Goal: Information Seeking & Learning: Learn about a topic

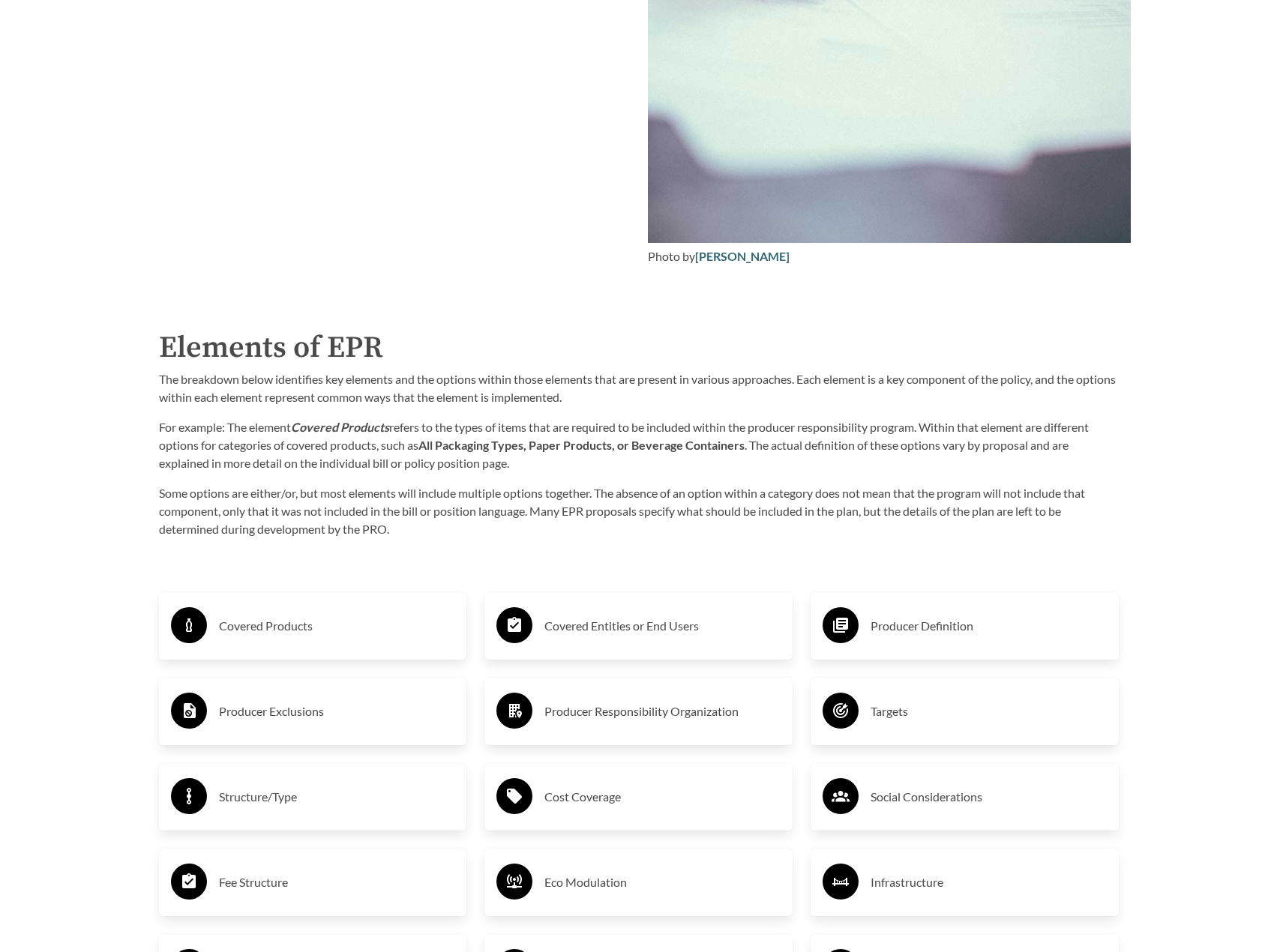
scroll to position [2100, 0]
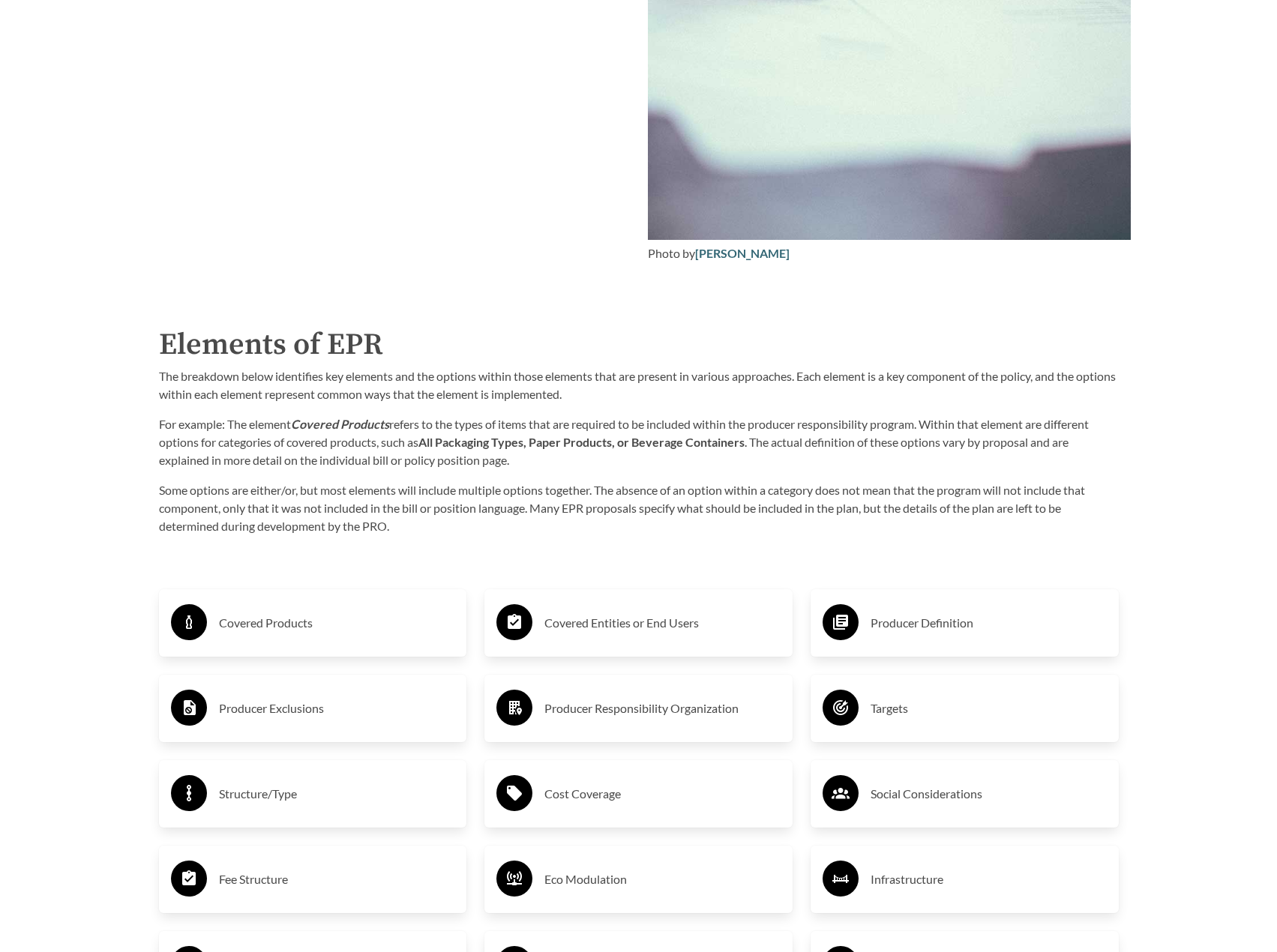
click at [245, 623] on h3 "Covered Products" at bounding box center [337, 623] width 236 height 24
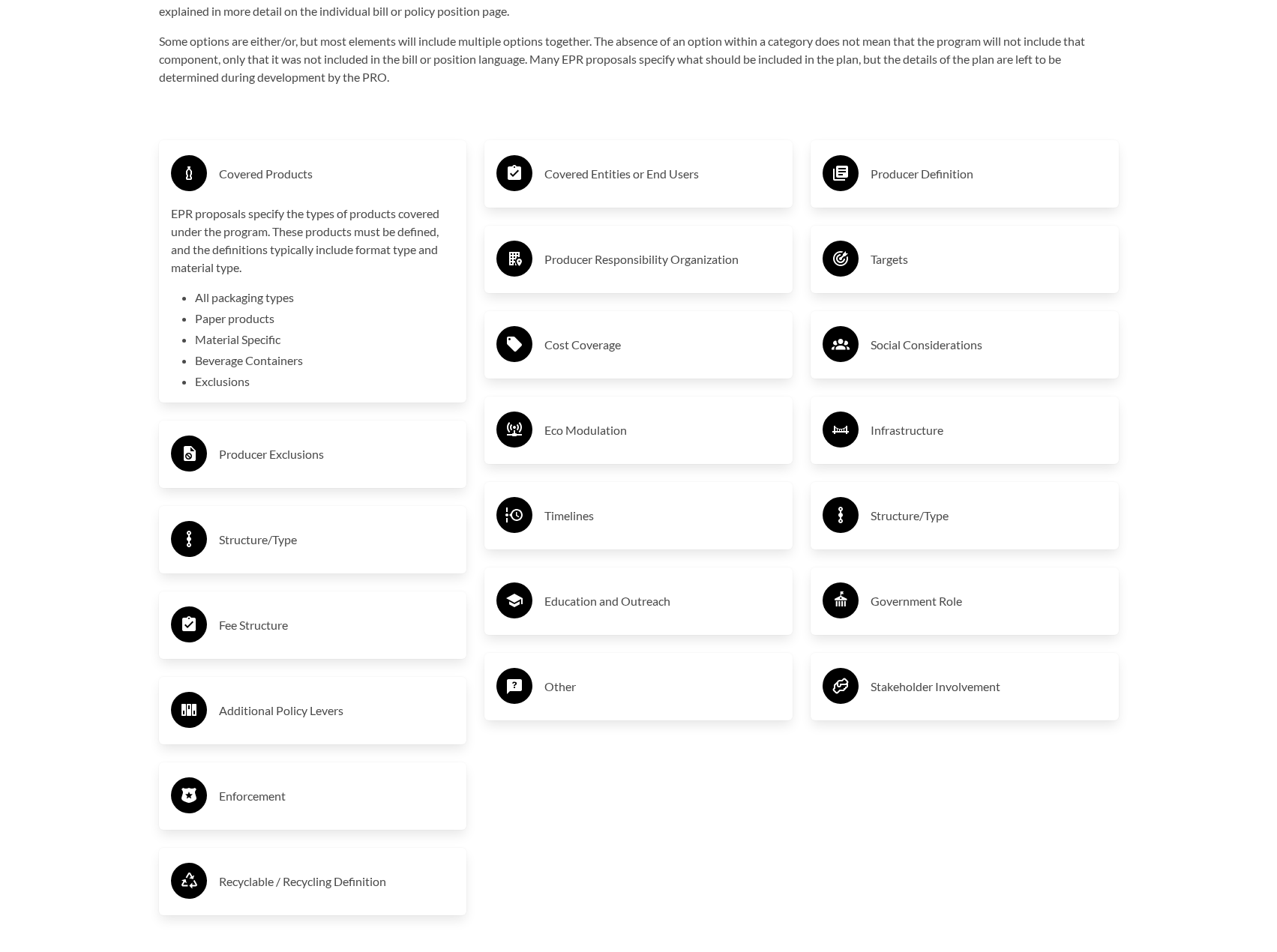
scroll to position [2549, 0]
click at [589, 168] on h3 "Covered Entities or End Users" at bounding box center [663, 173] width 236 height 24
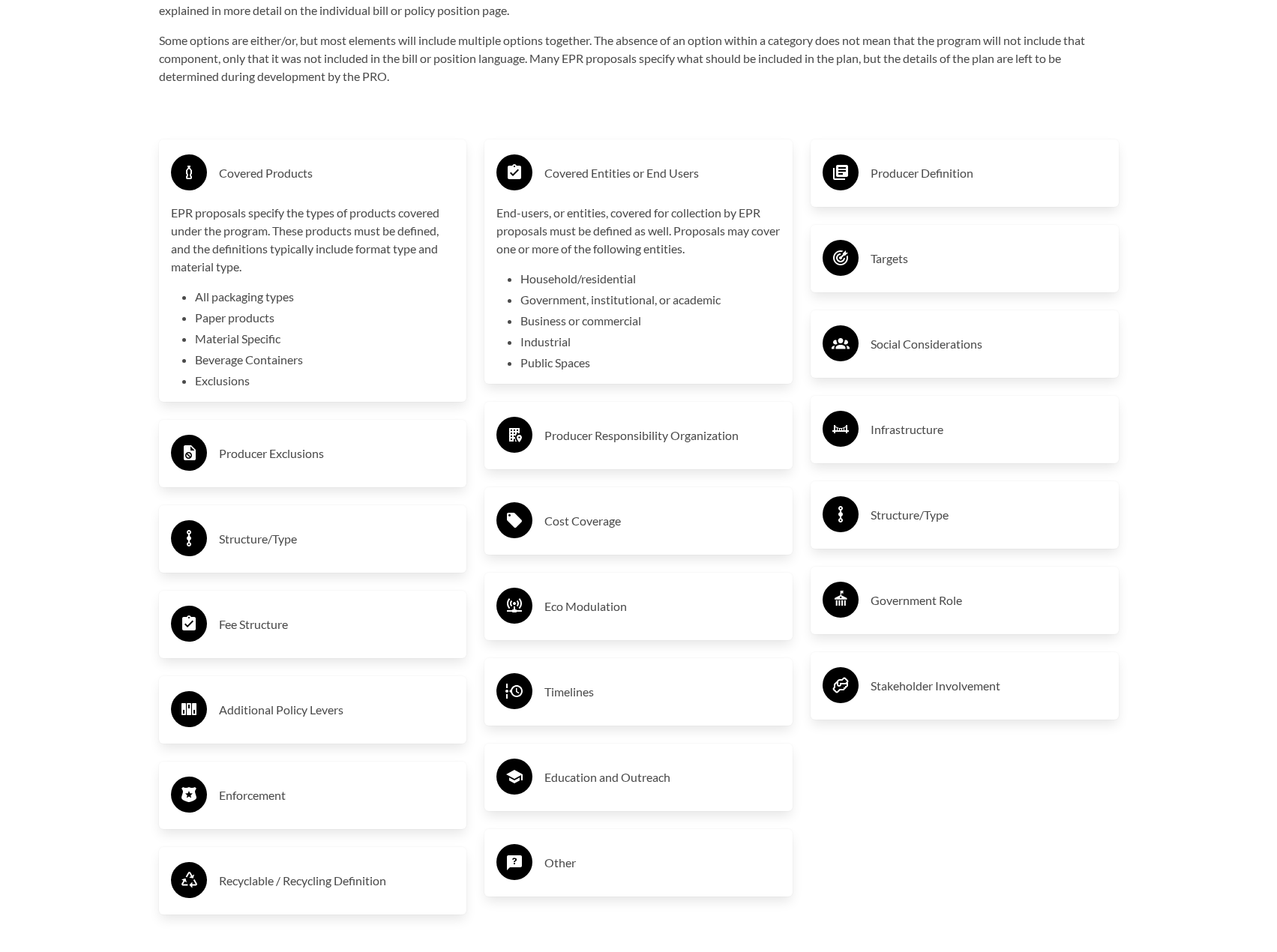
click at [635, 467] on div "Producer Responsibility Organization" at bounding box center [638, 435] width 308 height 68
click at [642, 453] on div "Producer Responsibility Organization" at bounding box center [638, 435] width 284 height 44
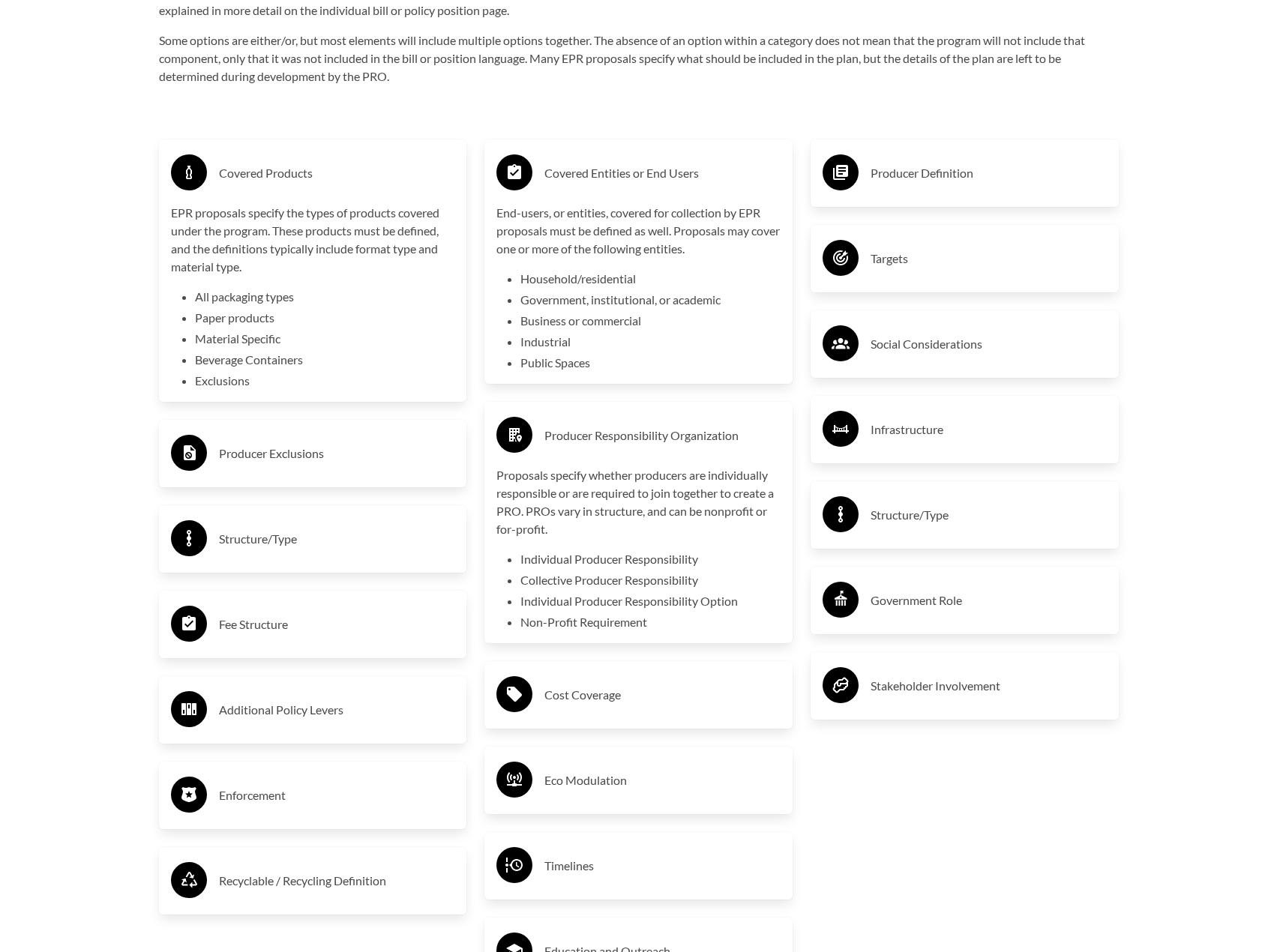
click at [596, 702] on h3 "Cost Coverage" at bounding box center [663, 695] width 236 height 24
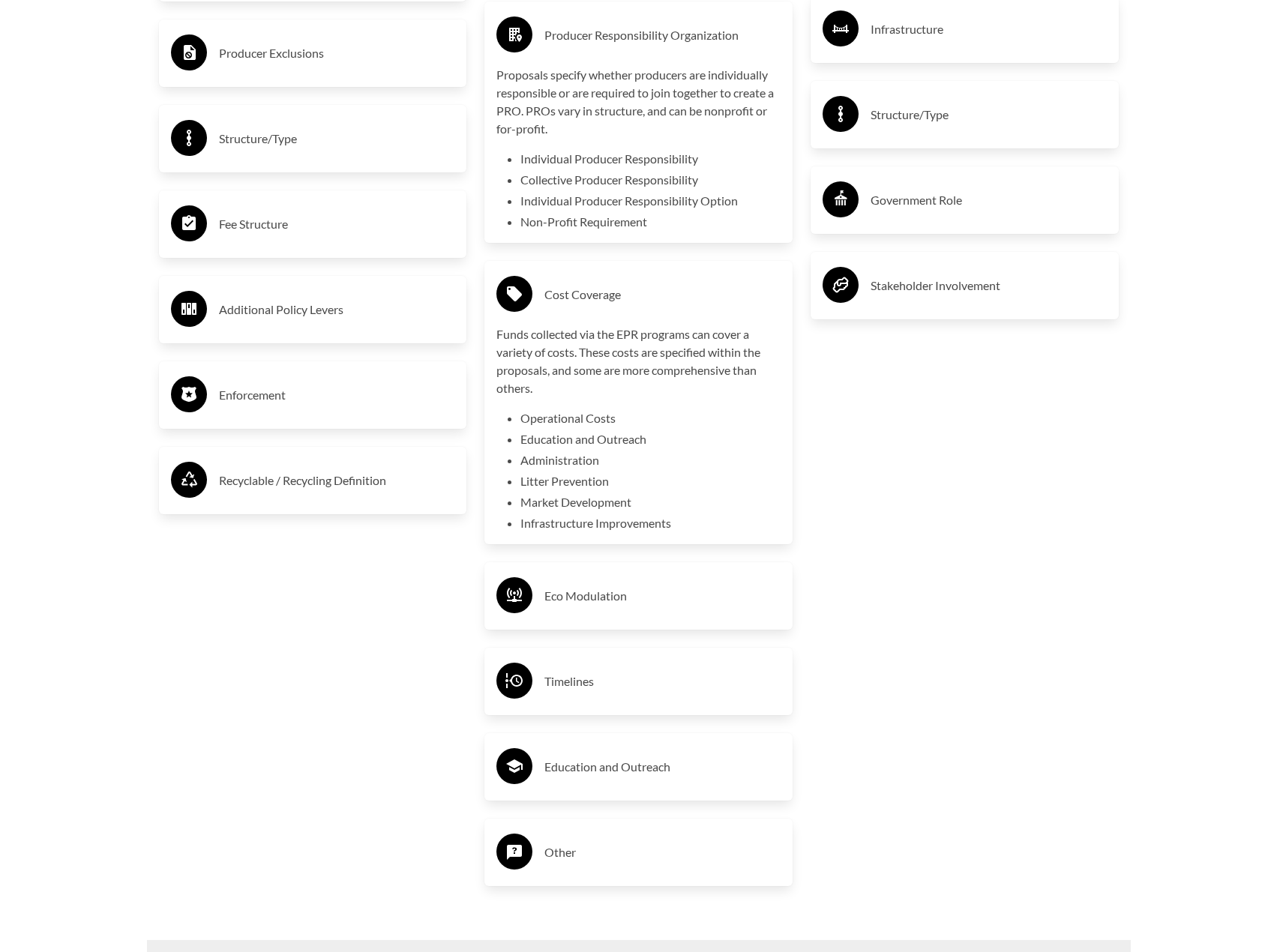
scroll to position [2999, 0]
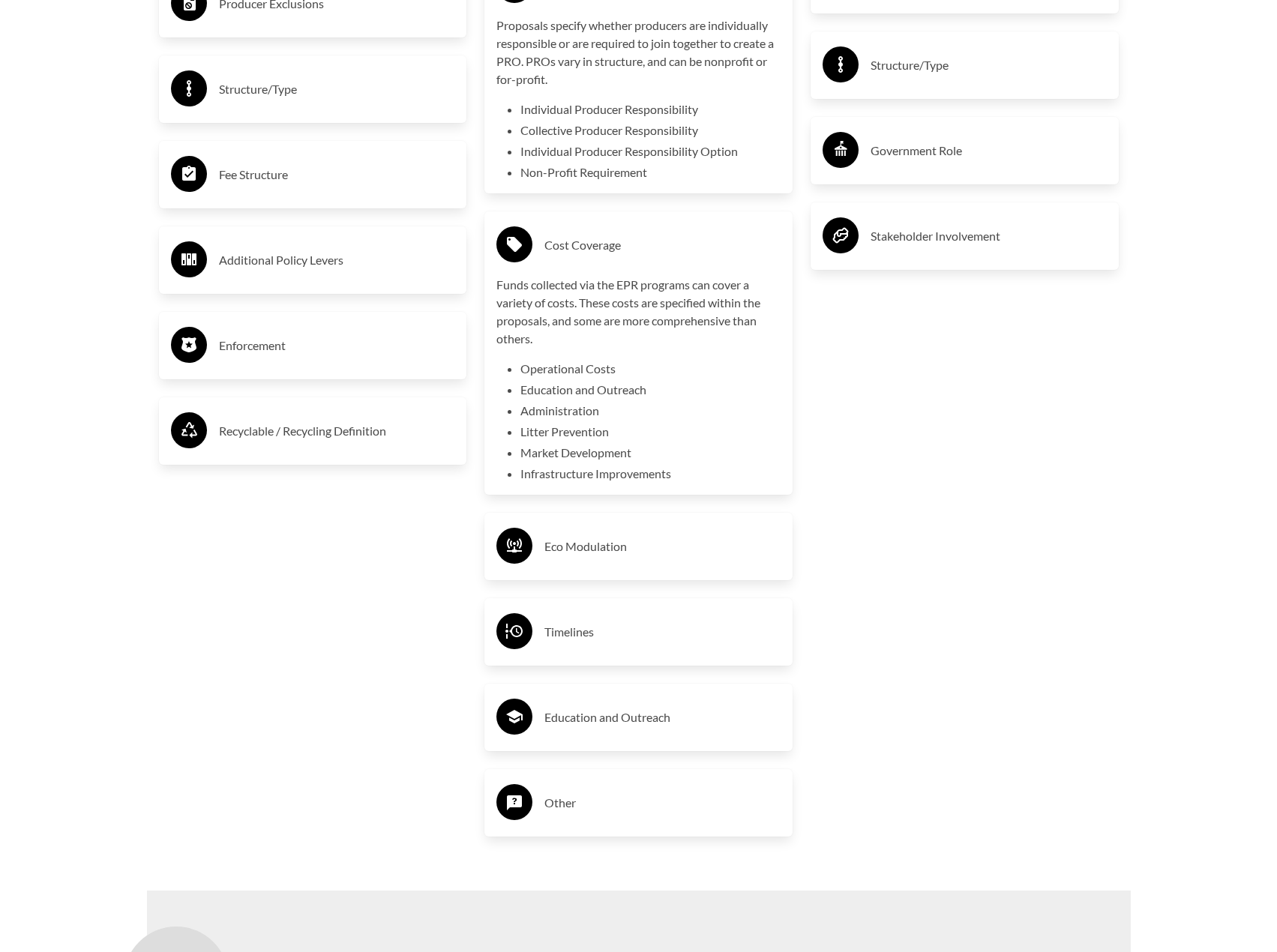
click at [619, 564] on div "Eco Modulation" at bounding box center [638, 547] width 284 height 44
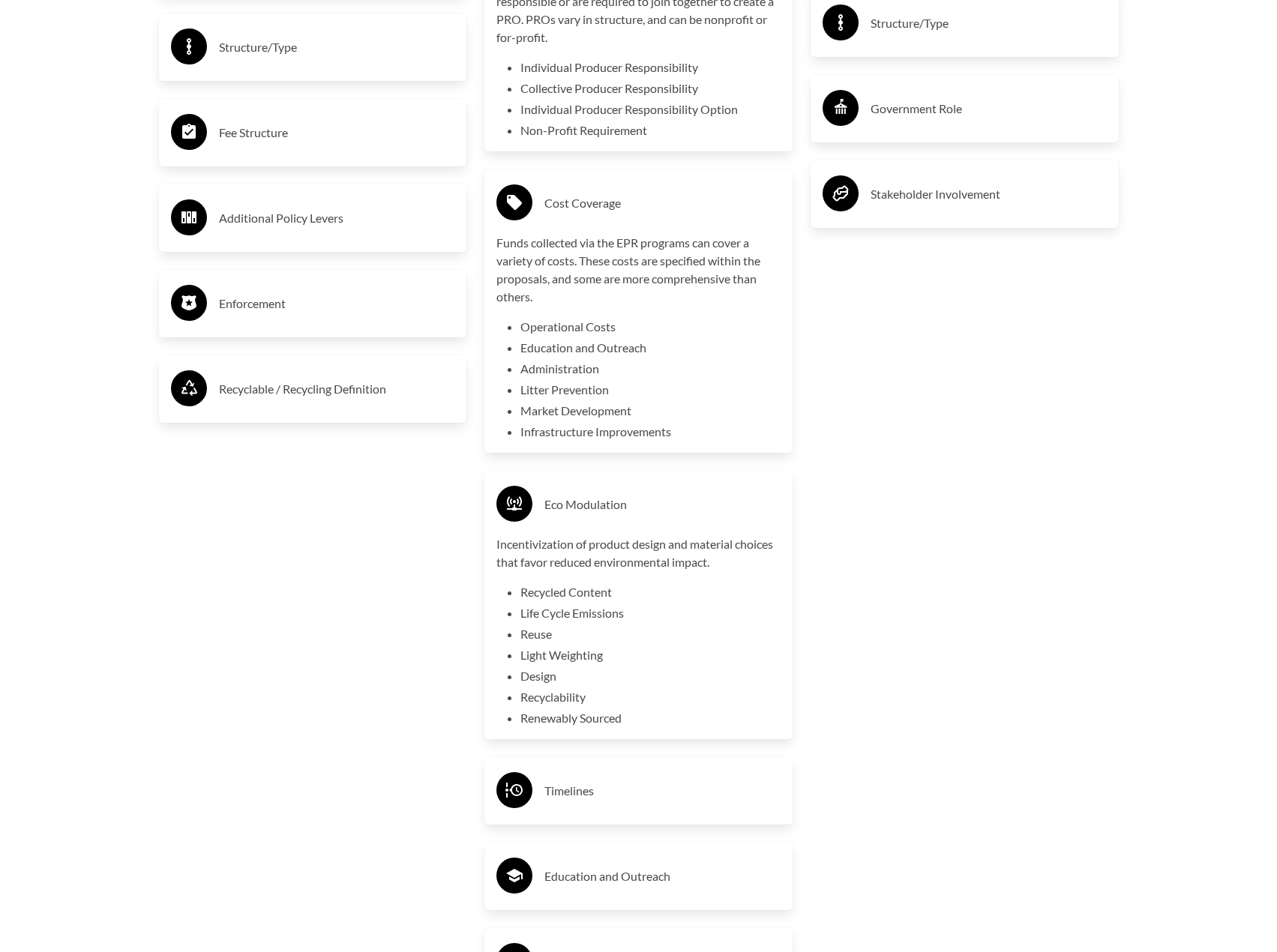
scroll to position [3074, 0]
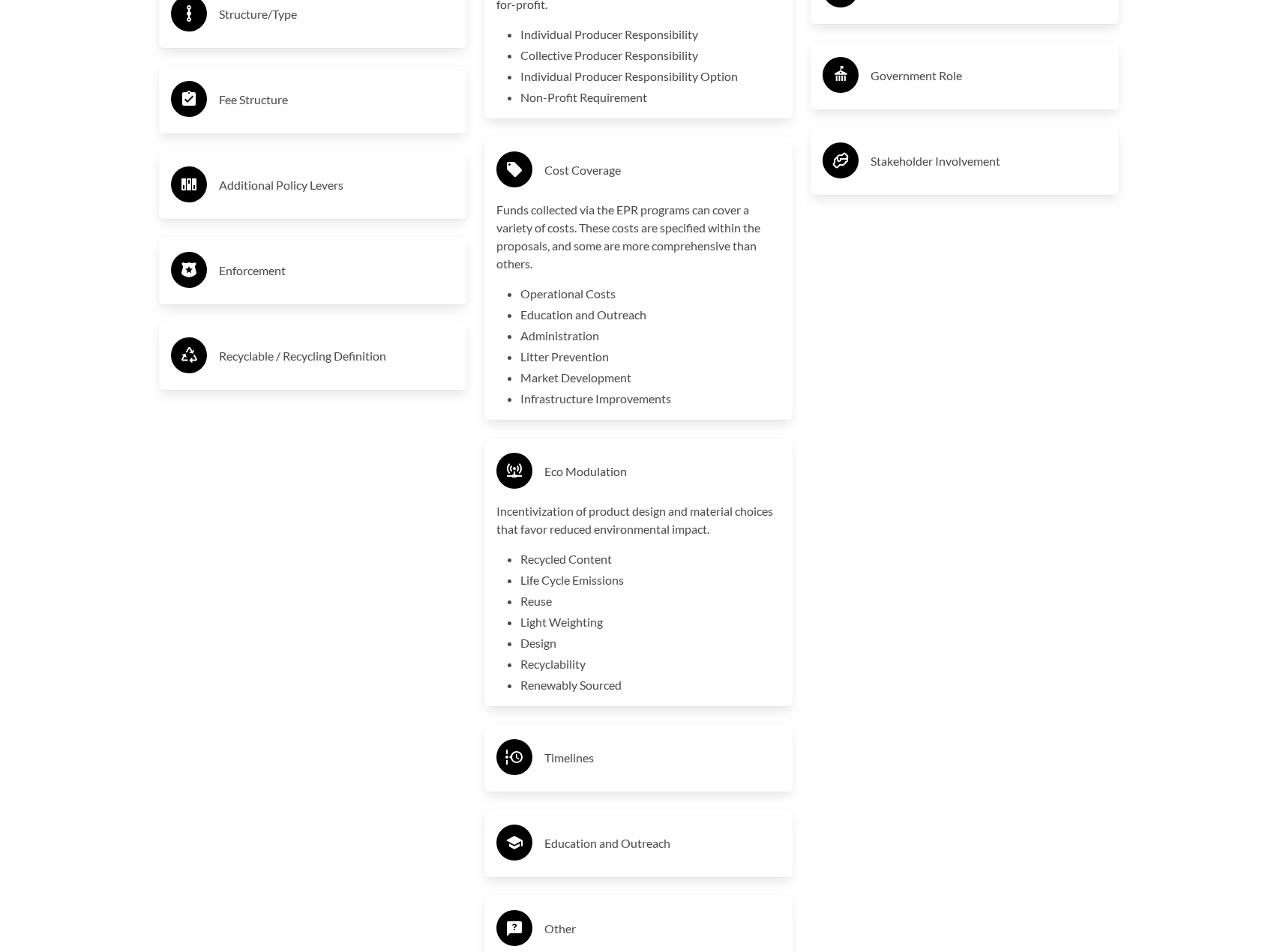
click at [563, 770] on h3 "Timelines" at bounding box center [663, 758] width 236 height 24
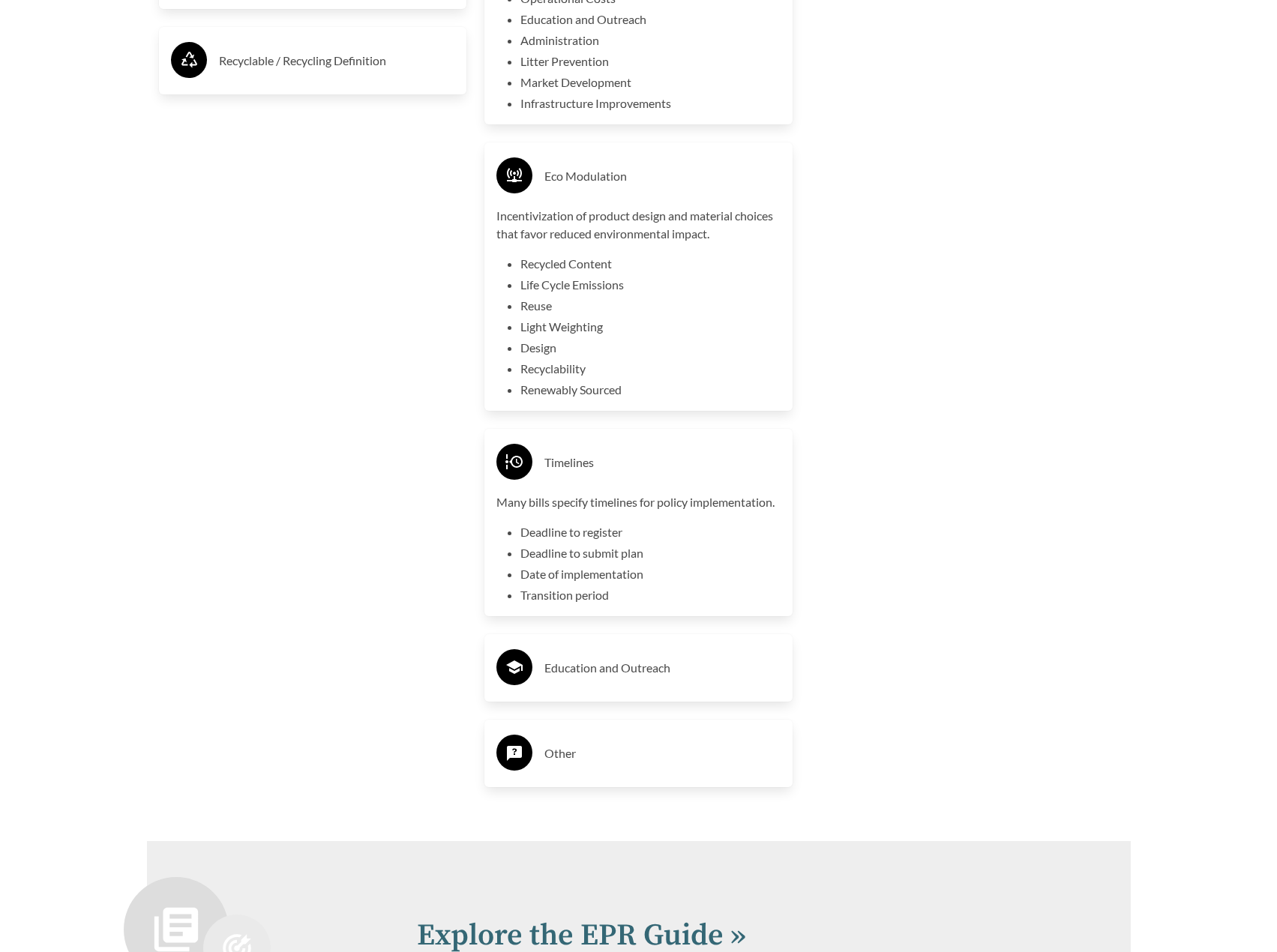
scroll to position [3374, 0]
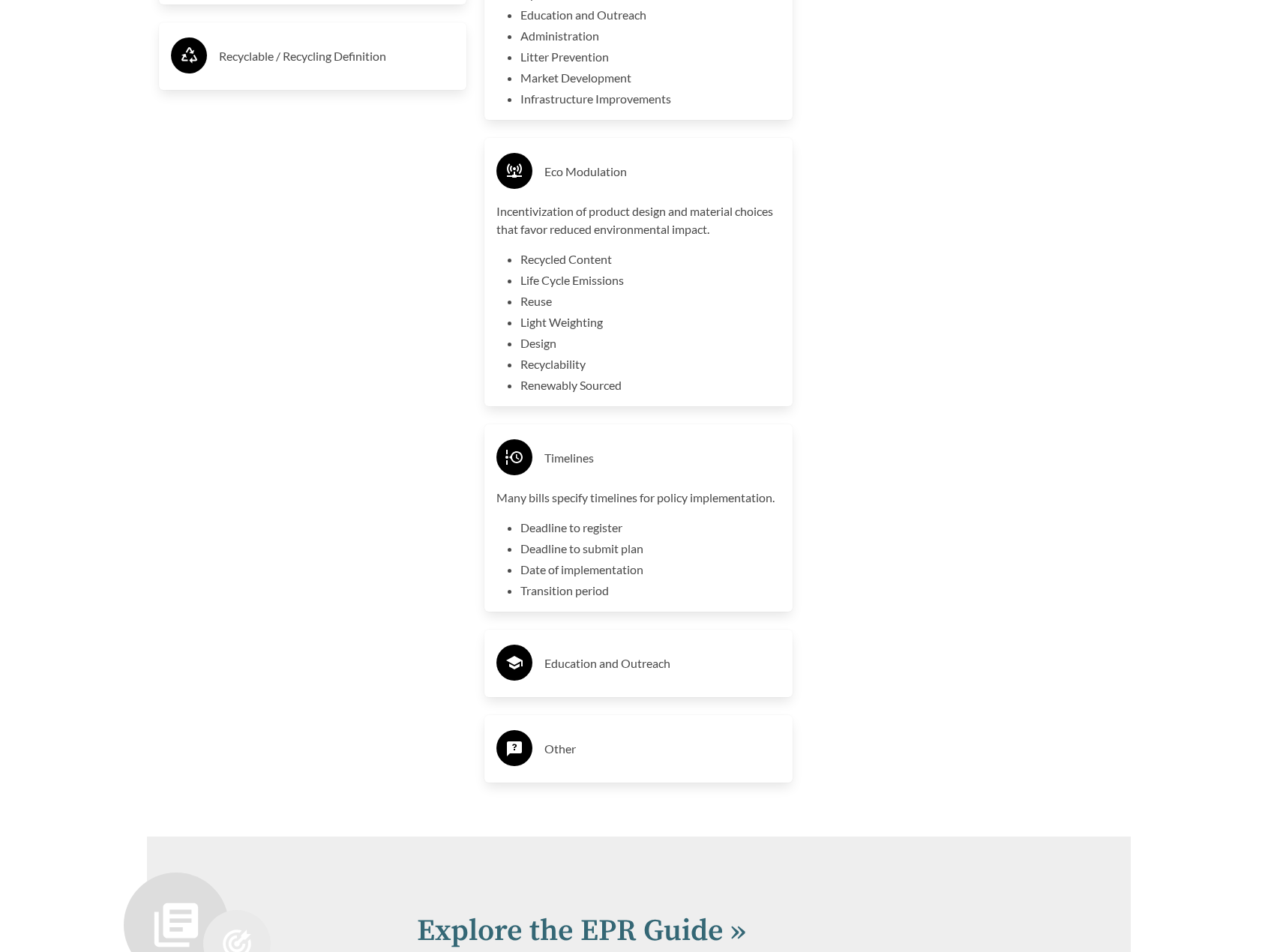
click at [666, 683] on div "Education and Outreach" at bounding box center [638, 664] width 284 height 44
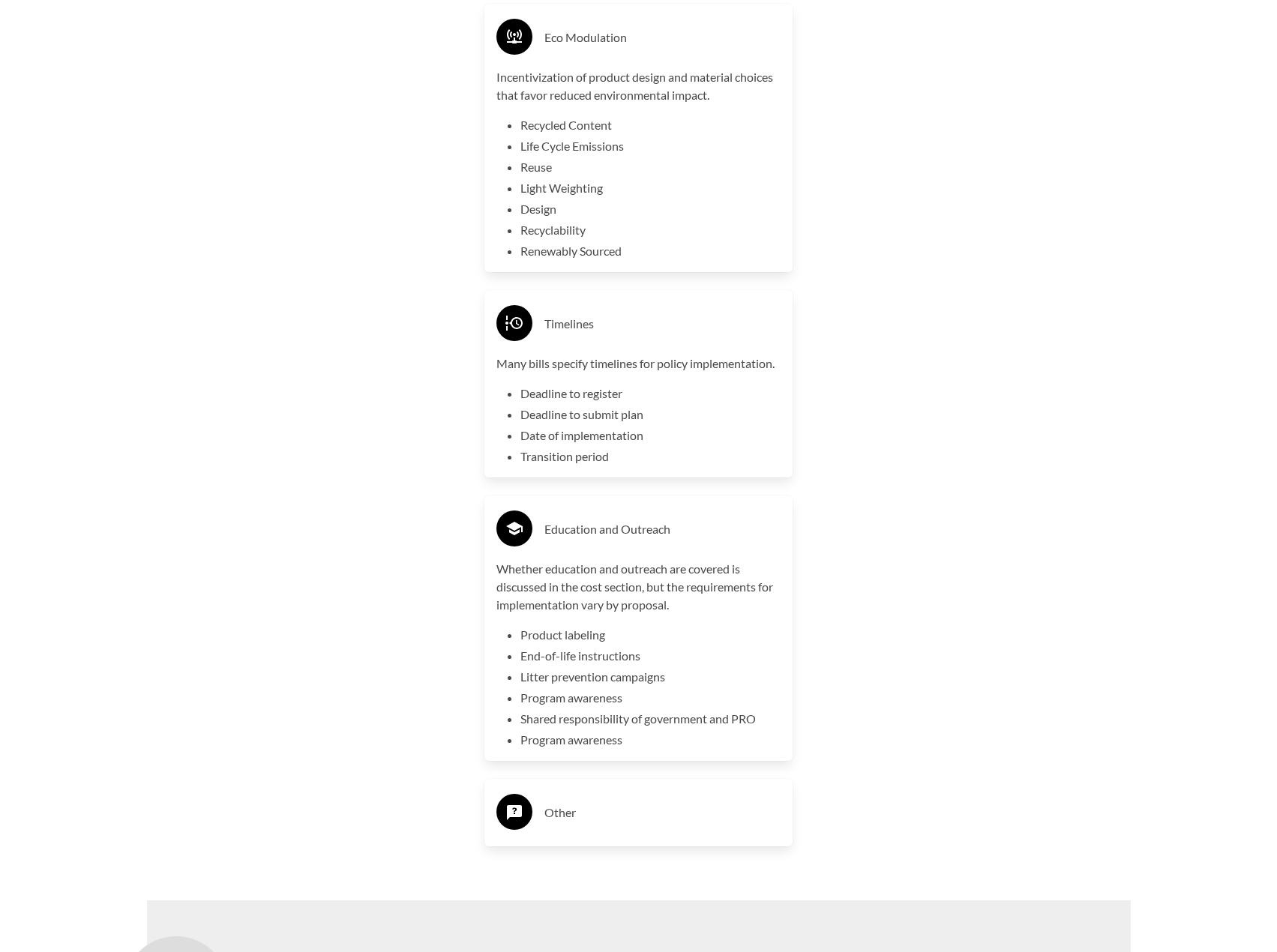
scroll to position [3524, 0]
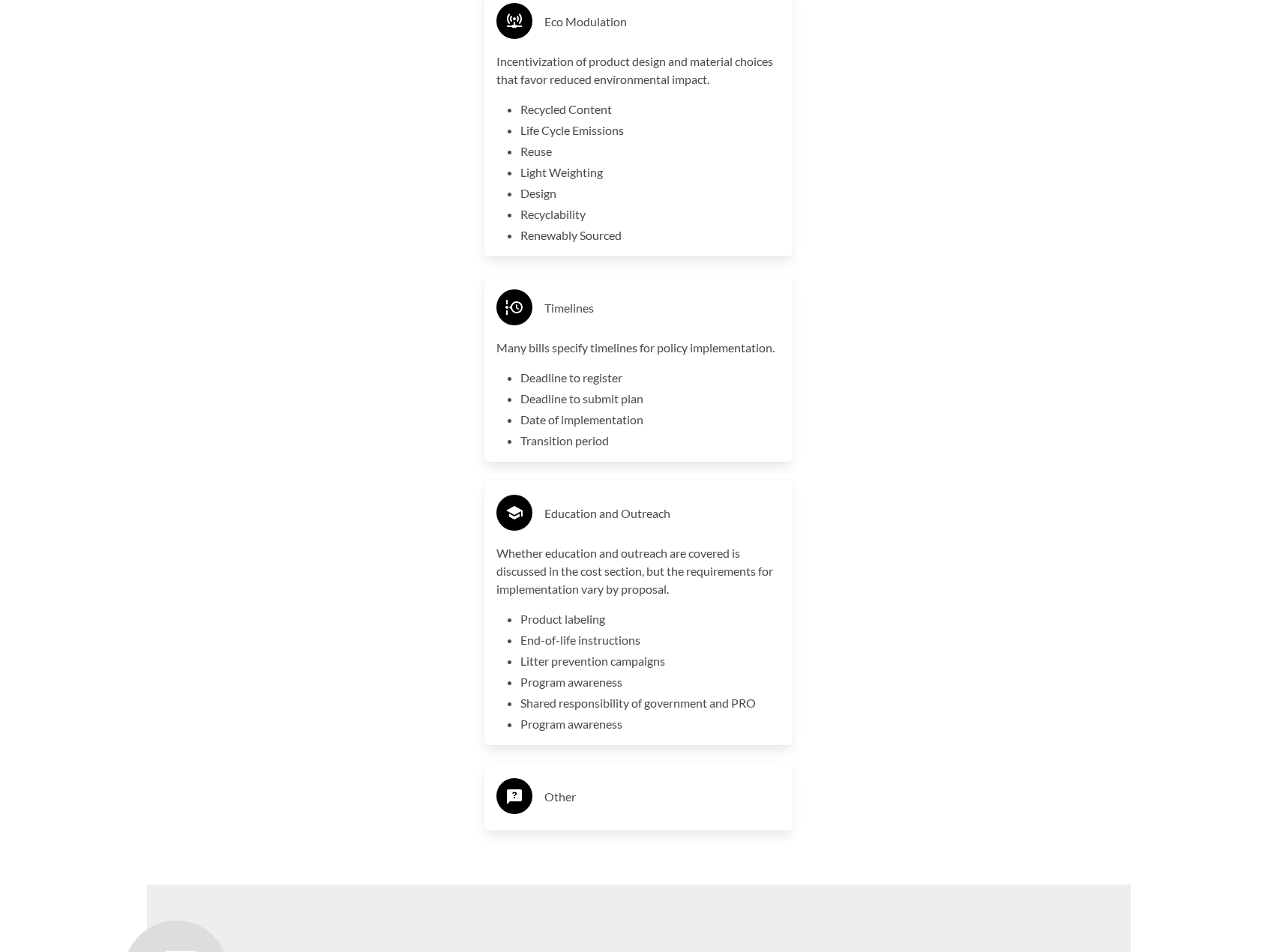
click at [593, 816] on div "Other" at bounding box center [638, 797] width 284 height 44
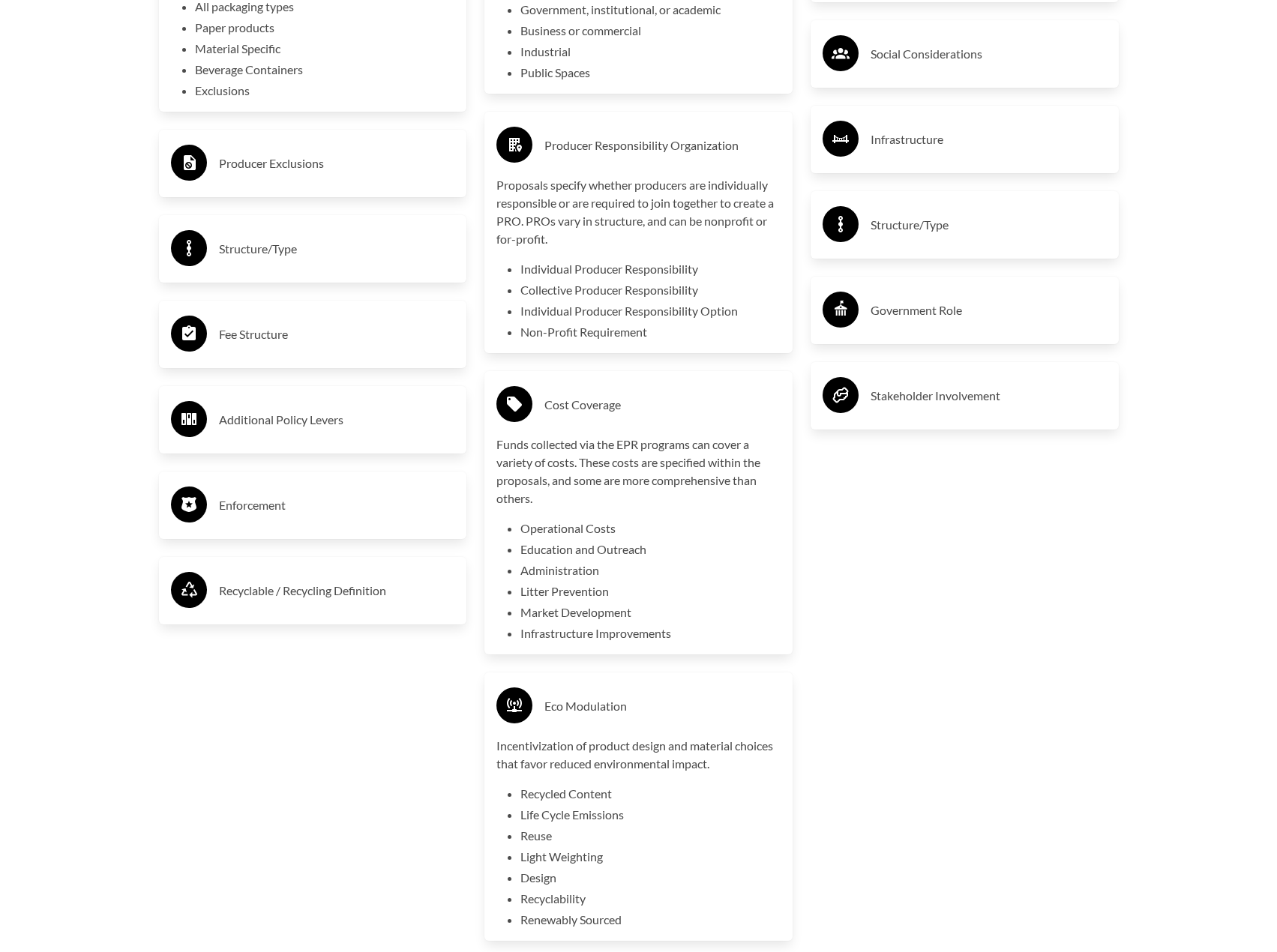
scroll to position [2700, 0]
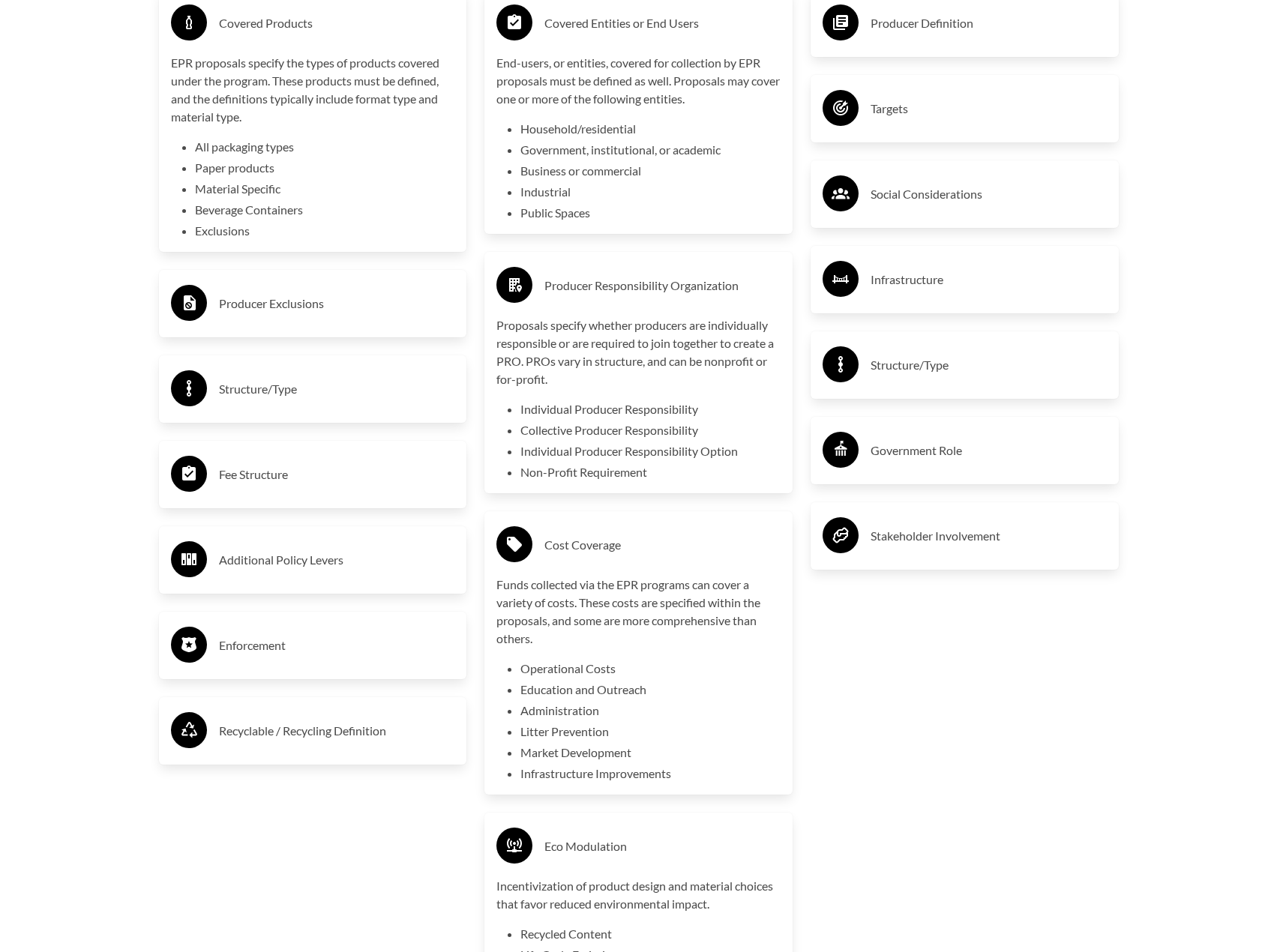
click at [277, 293] on div "Producer Exclusions" at bounding box center [313, 304] width 284 height 44
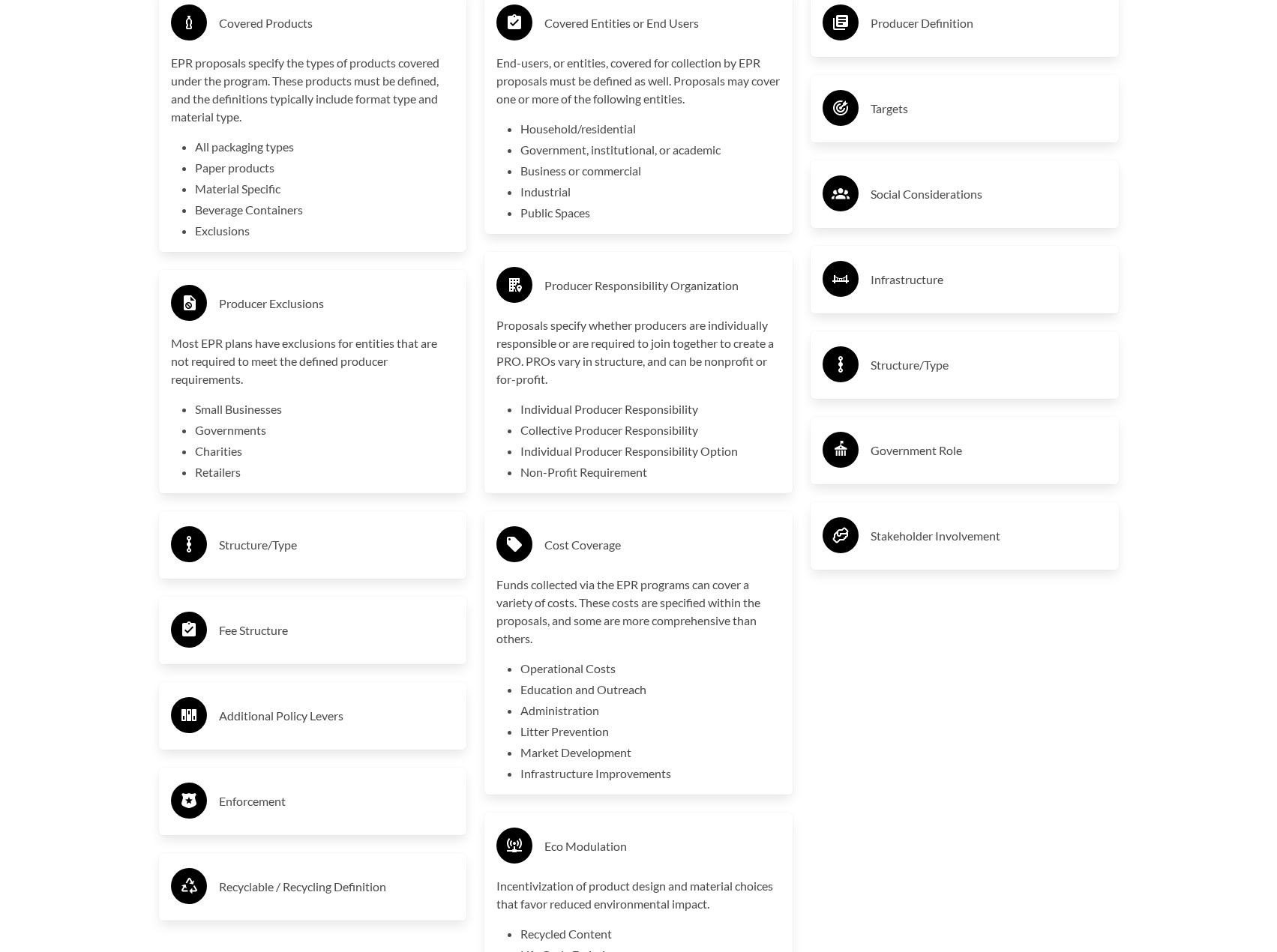
click at [282, 531] on div "Structure/Type" at bounding box center [313, 545] width 284 height 44
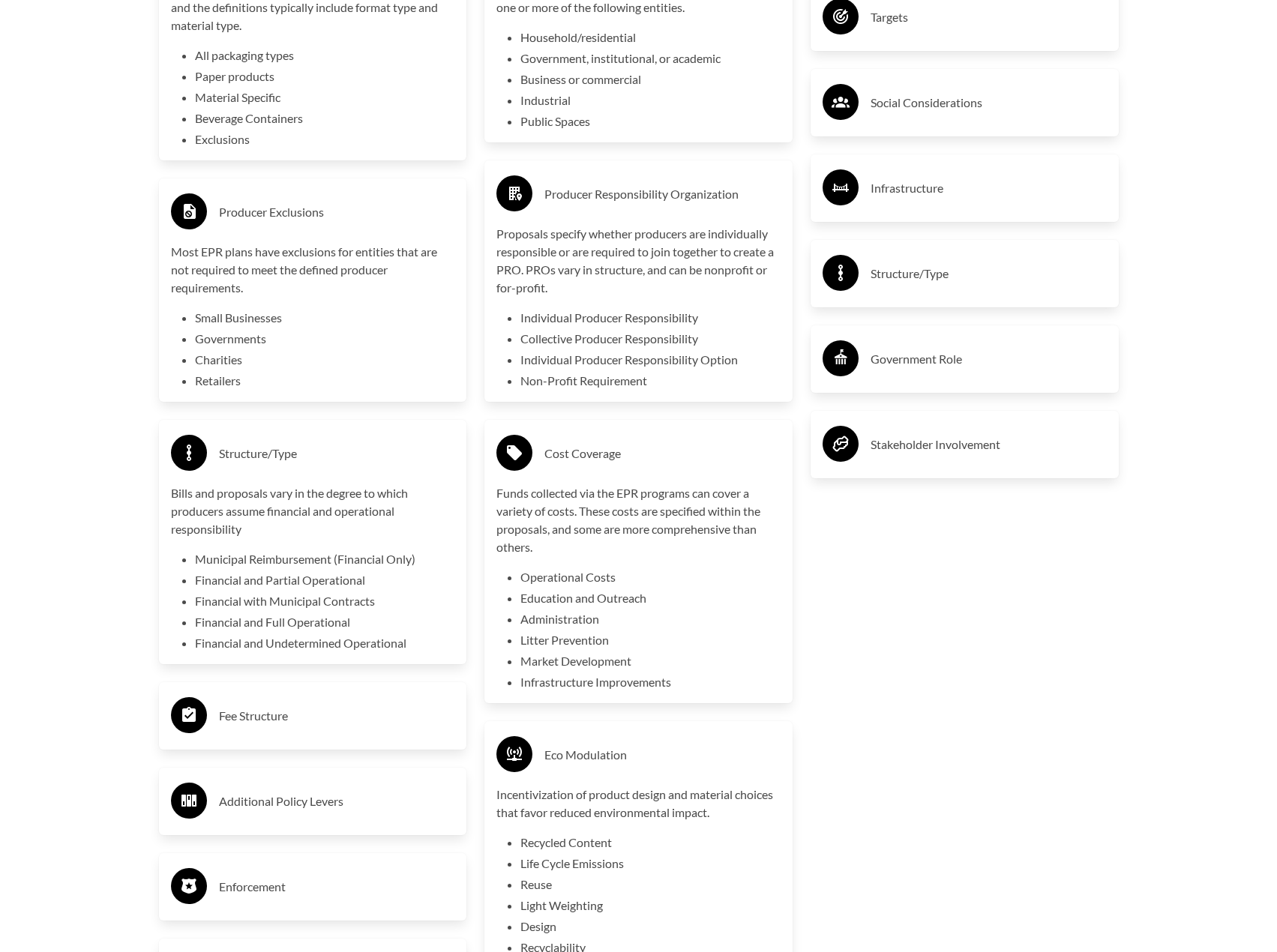
scroll to position [2924, 0]
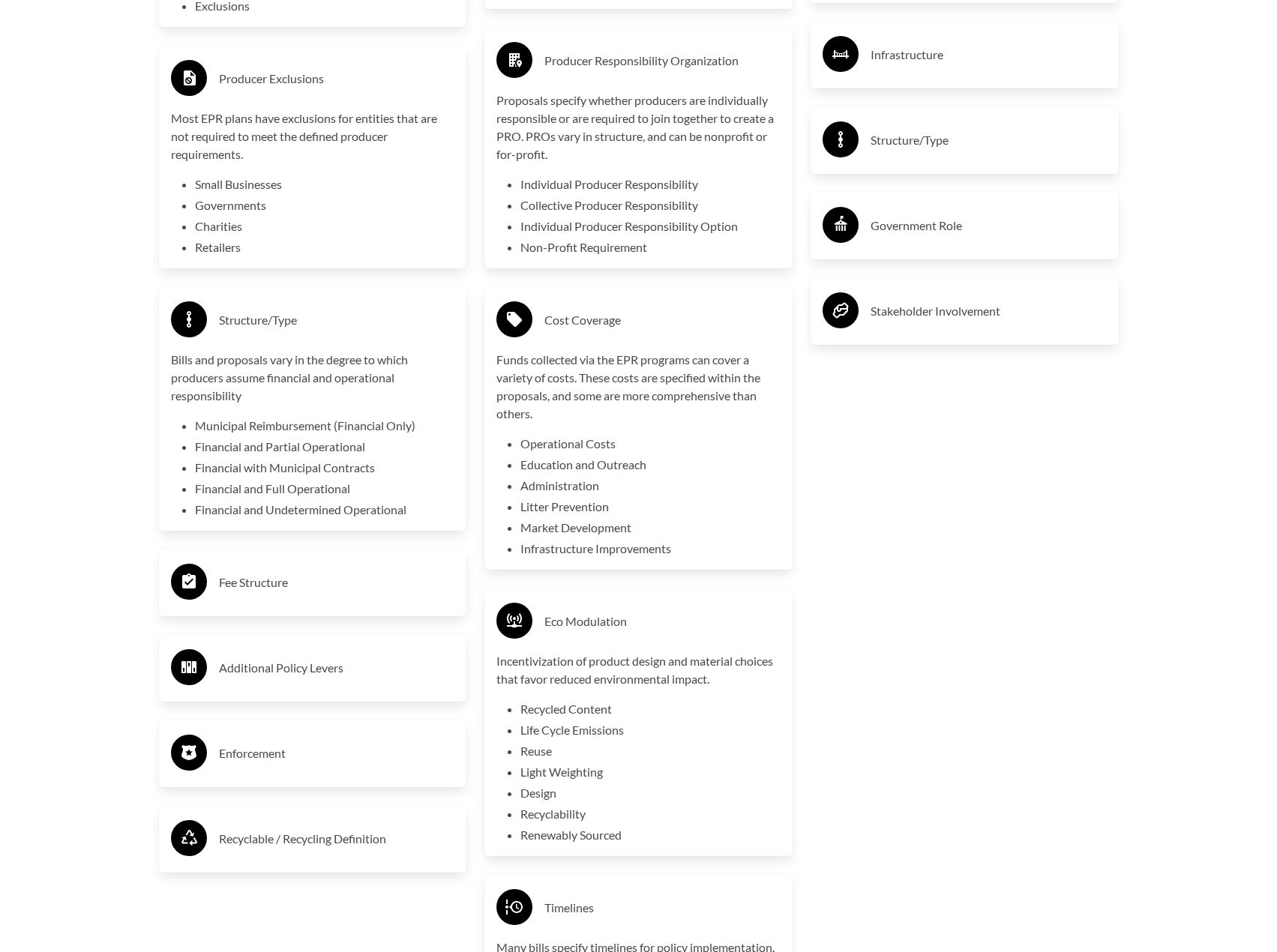
click at [299, 573] on h3 "Fee Structure" at bounding box center [337, 583] width 236 height 24
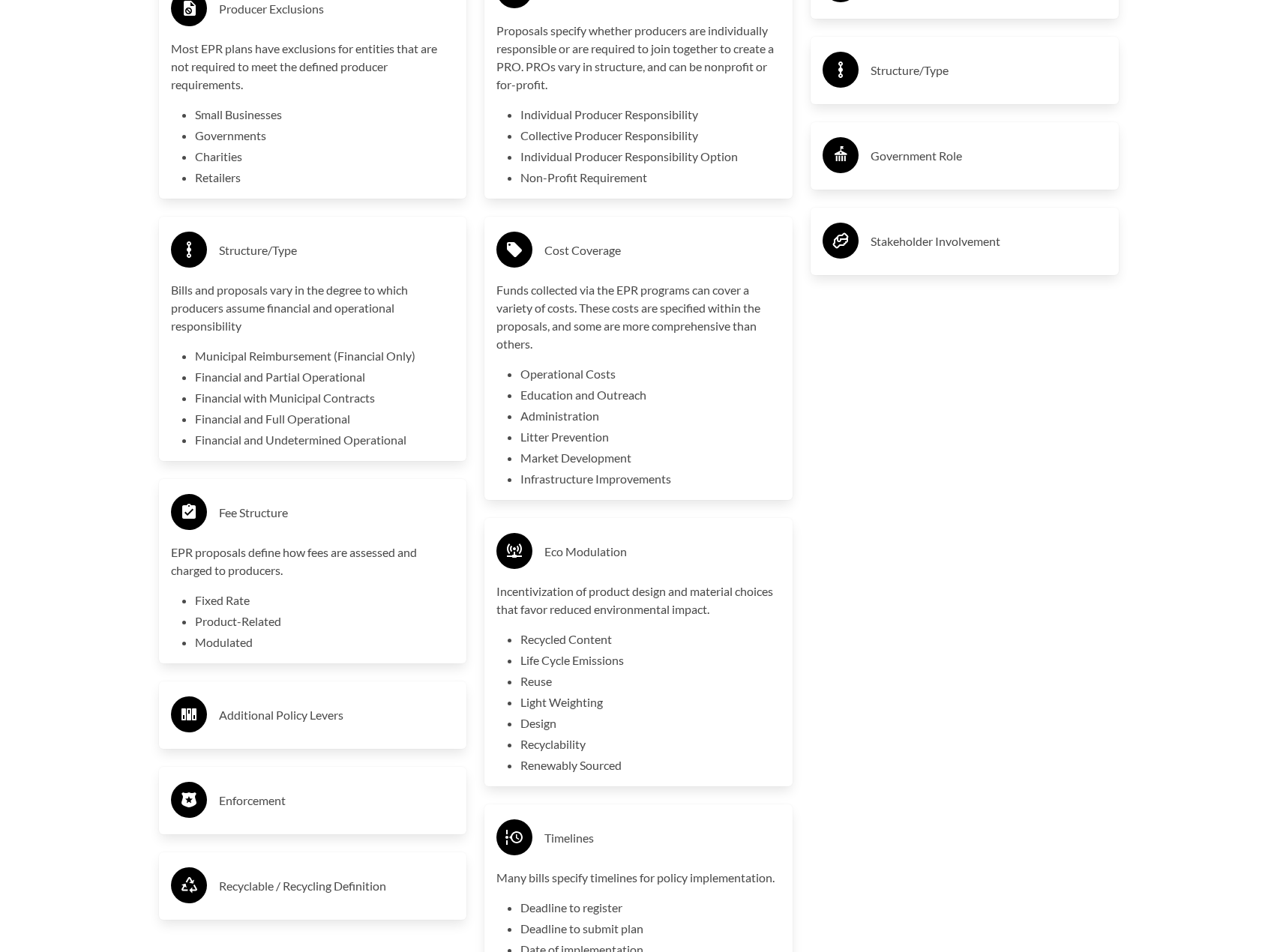
scroll to position [3074, 0]
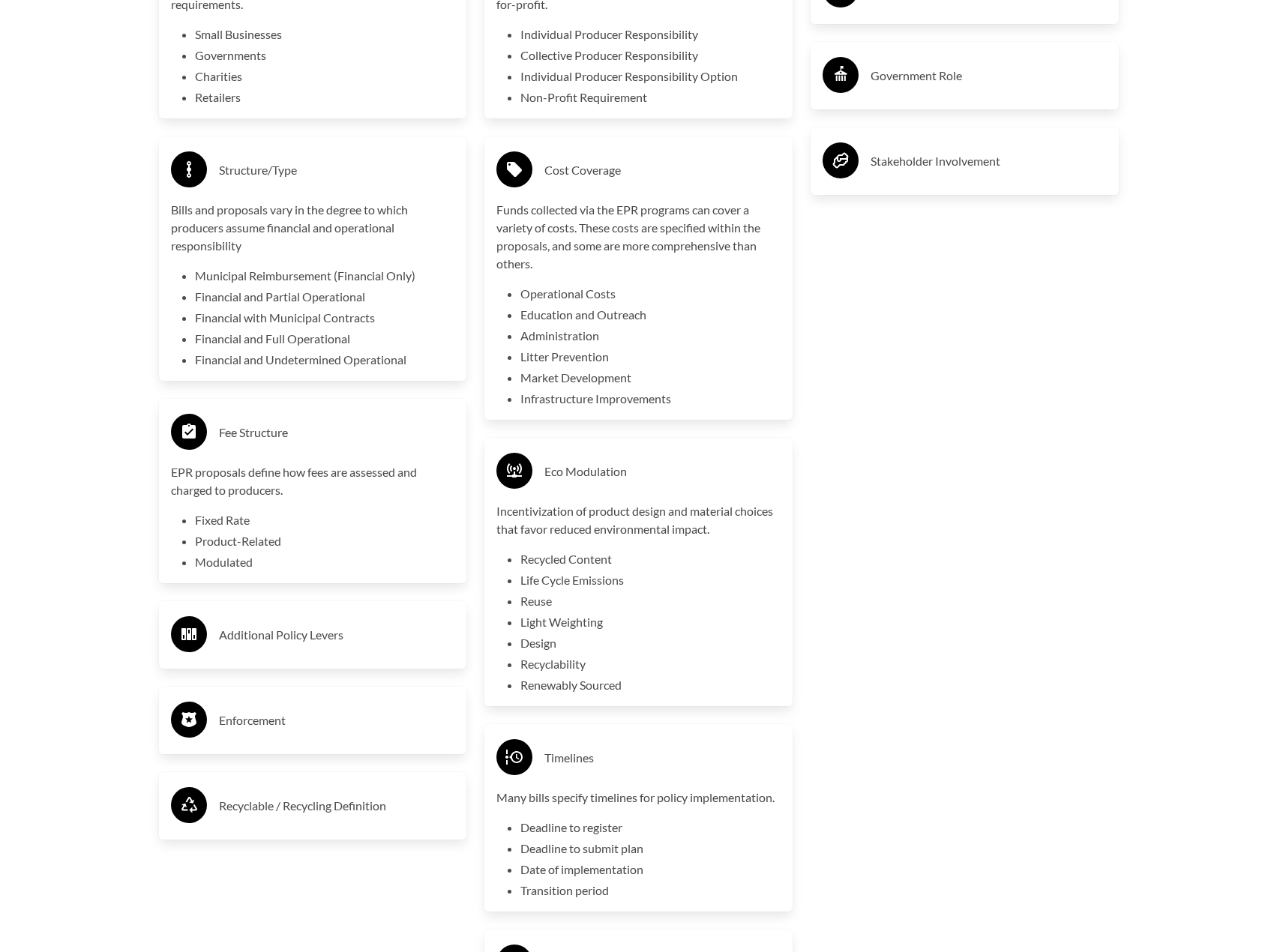
click at [289, 625] on div "Additional Policy Levers" at bounding box center [313, 635] width 284 height 44
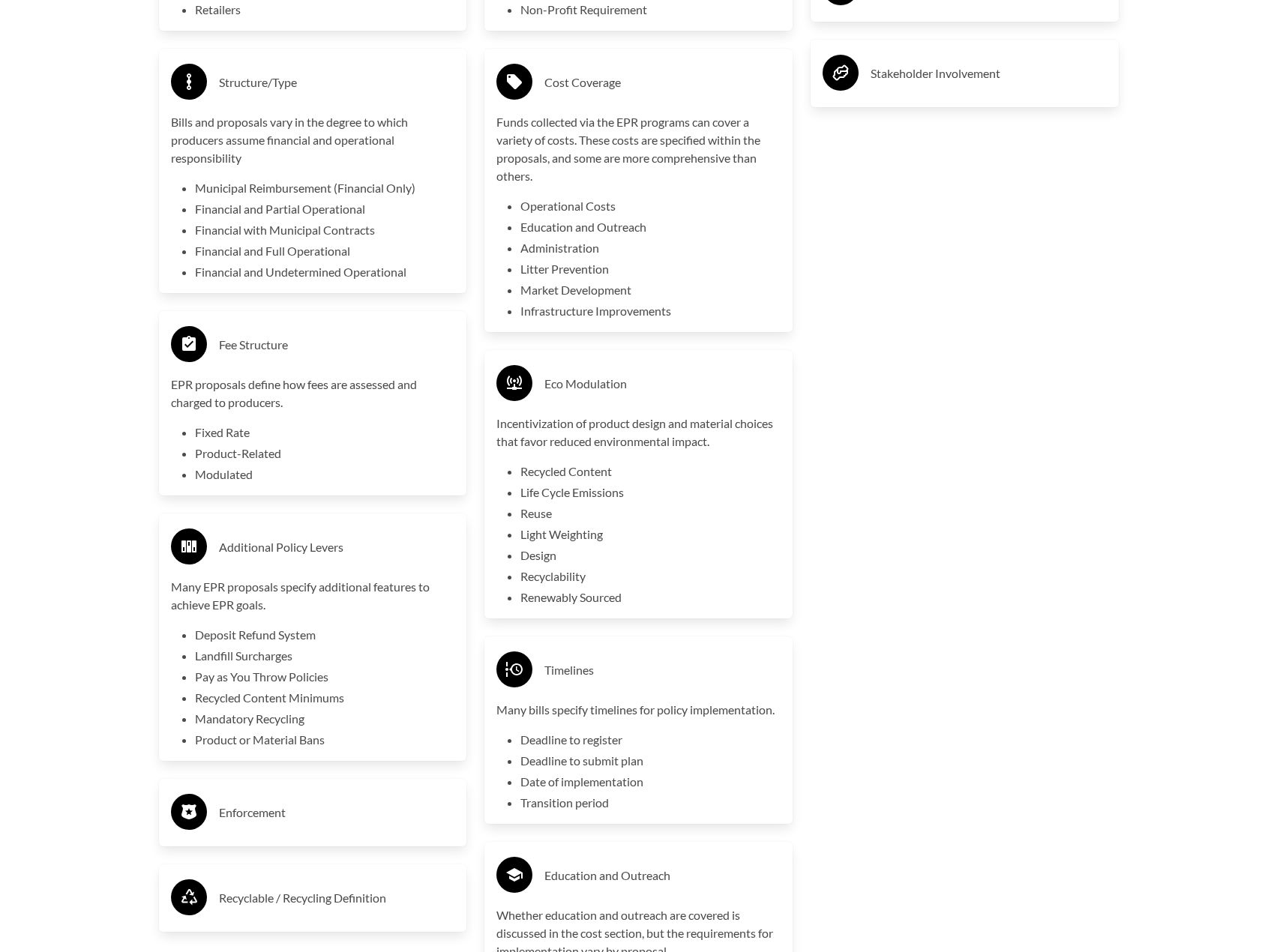
scroll to position [3299, 0]
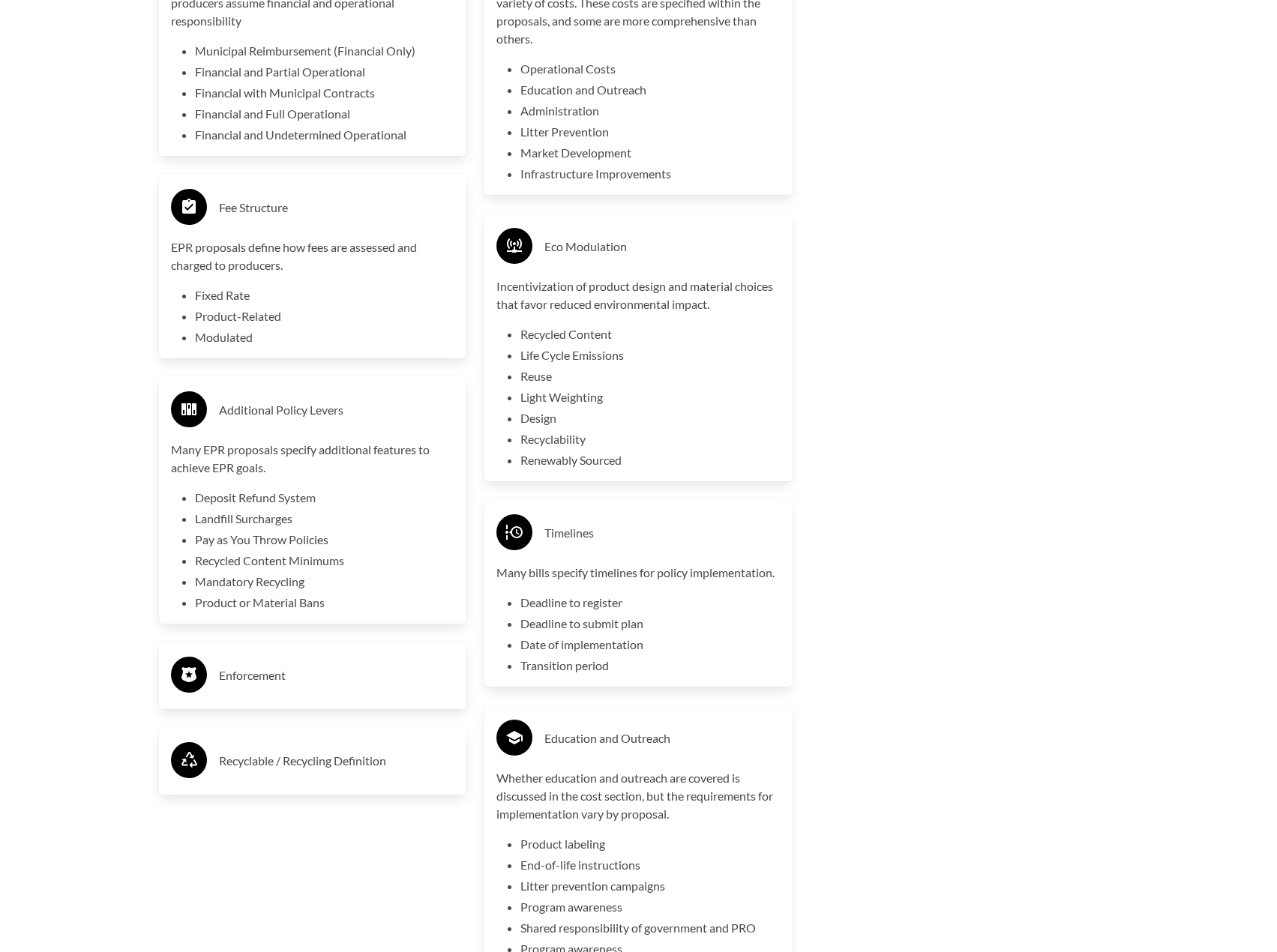
click at [251, 691] on div "Enforcement" at bounding box center [313, 675] width 284 height 44
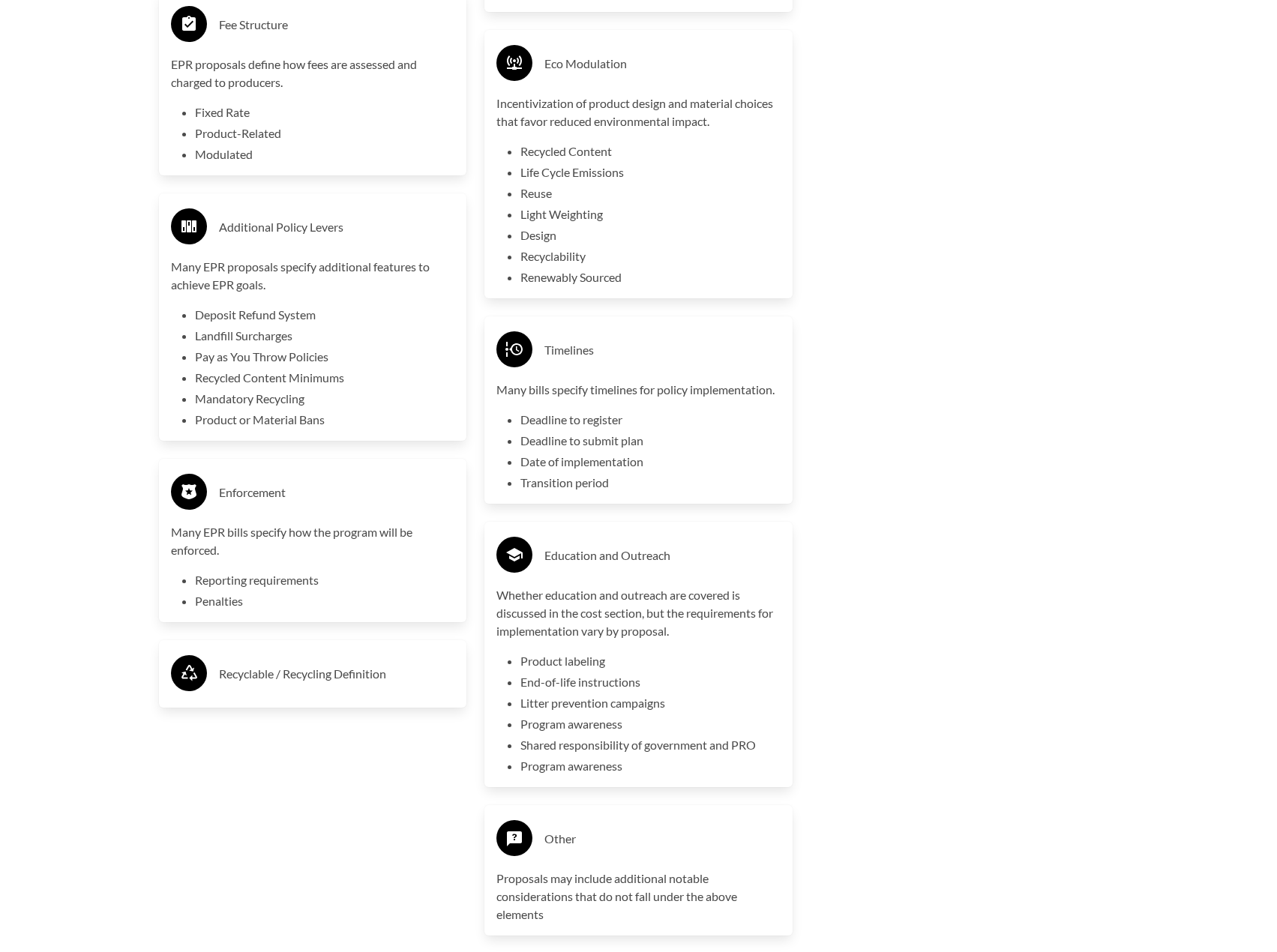
scroll to position [3524, 0]
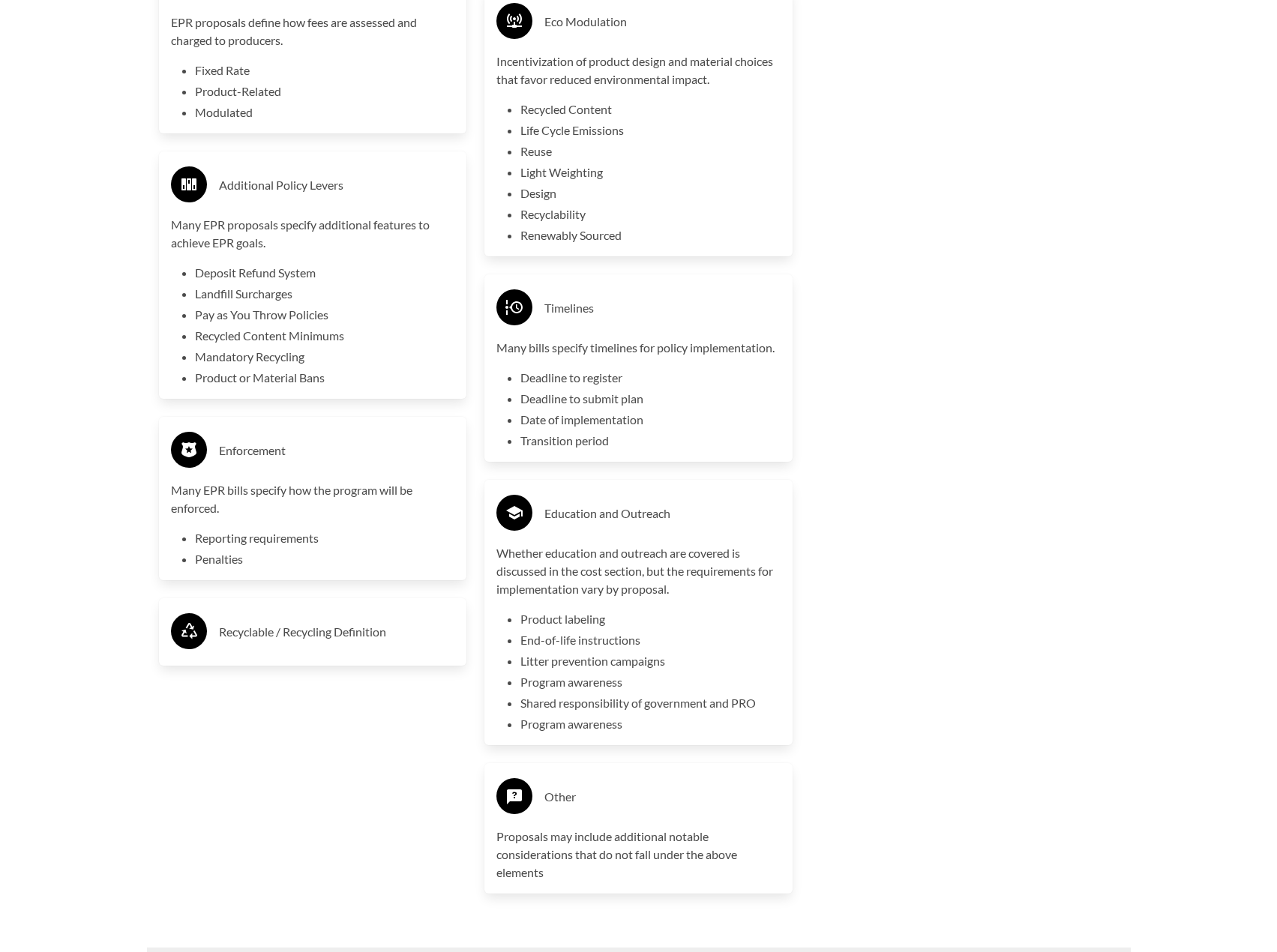
click at [262, 649] on div "Recyclable / Recycling Definition" at bounding box center [313, 632] width 284 height 44
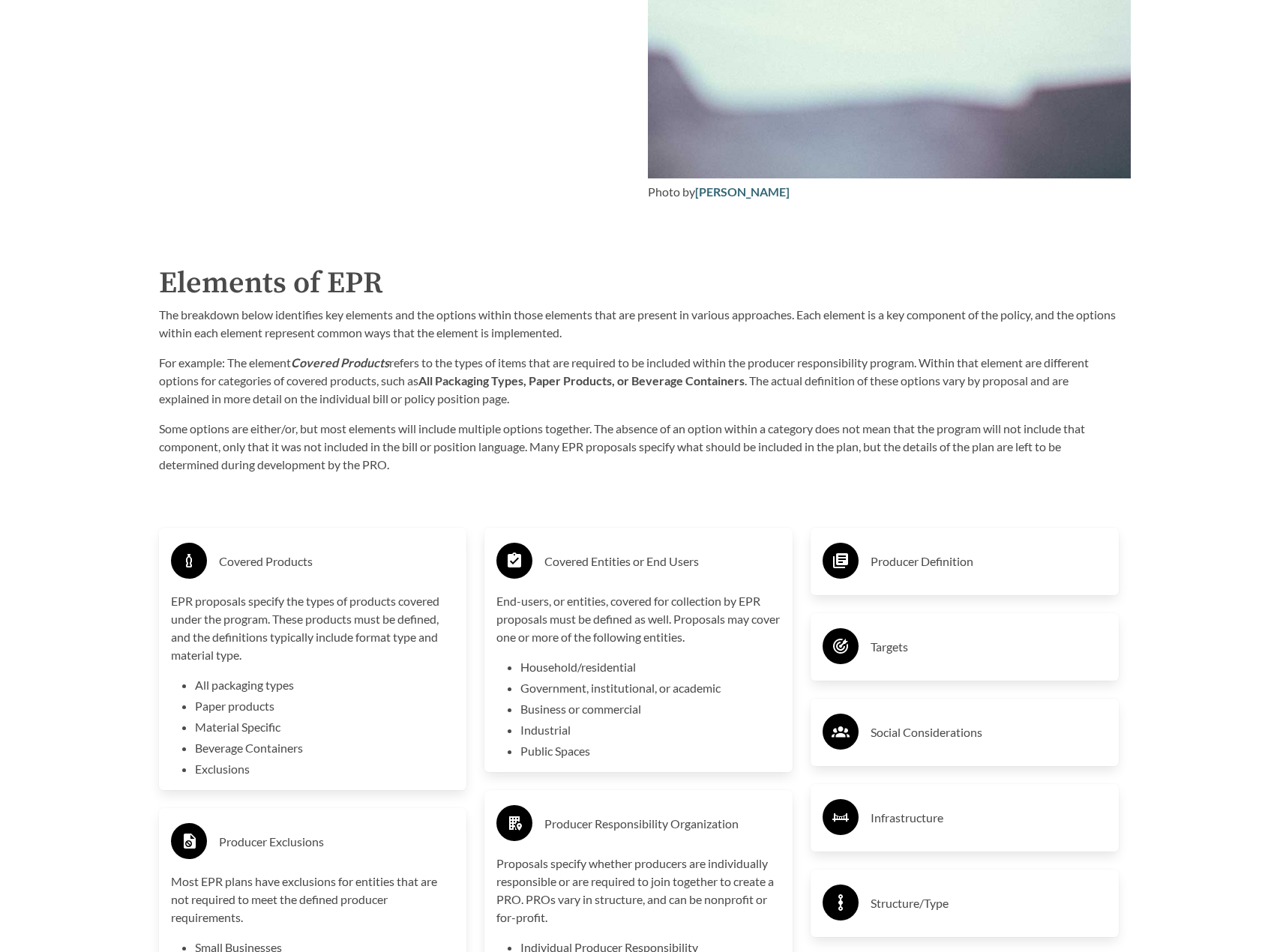
scroll to position [2100, 0]
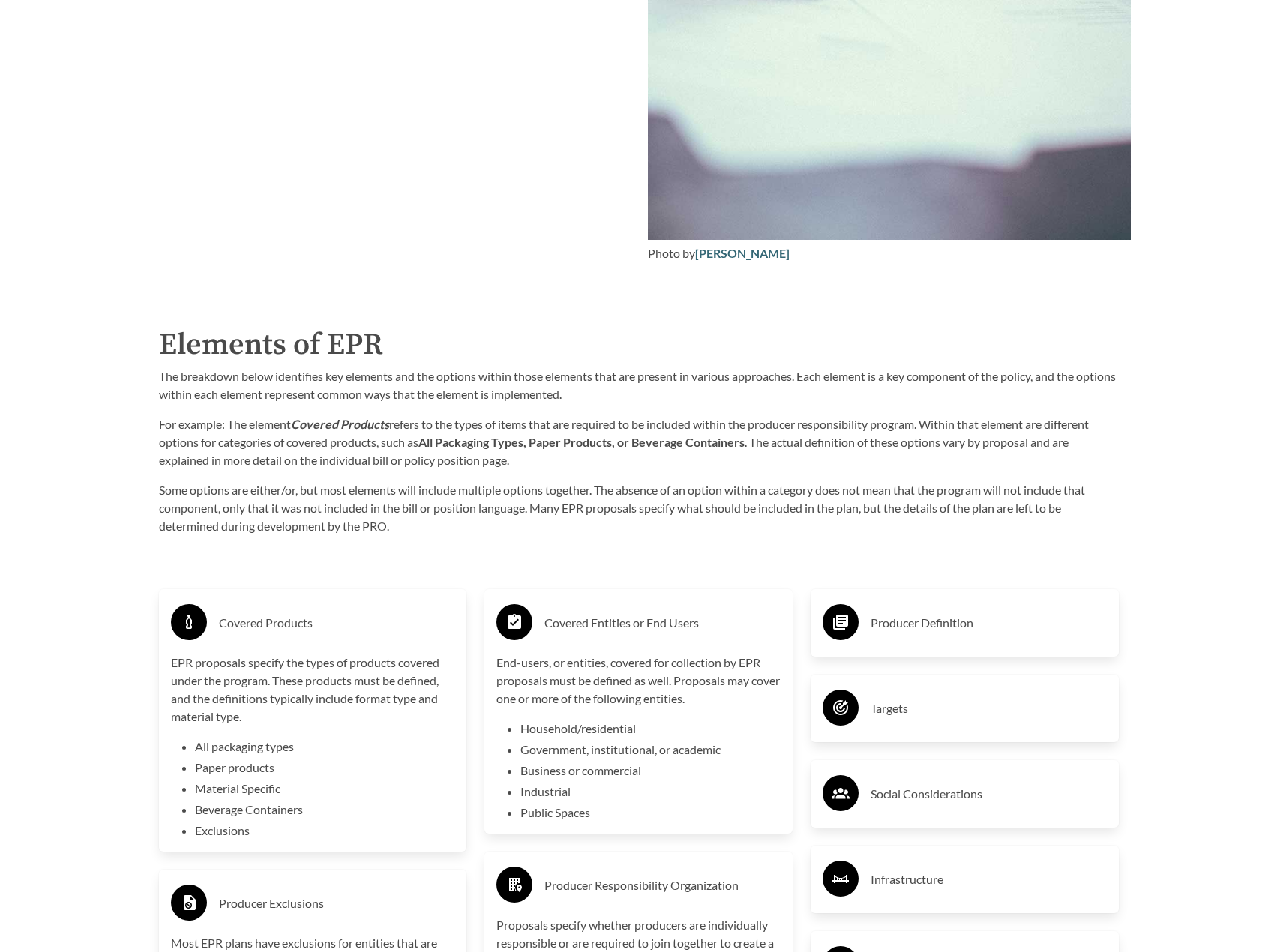
drag, startPoint x: 302, startPoint y: 634, endPoint x: 673, endPoint y: 441, distance: 418.2
click at [673, 441] on strong "All Packaging Types, Paper Products, or Beverage Containers" at bounding box center [581, 441] width 326 height 14
click at [844, 629] on icon at bounding box center [841, 623] width 15 height 15
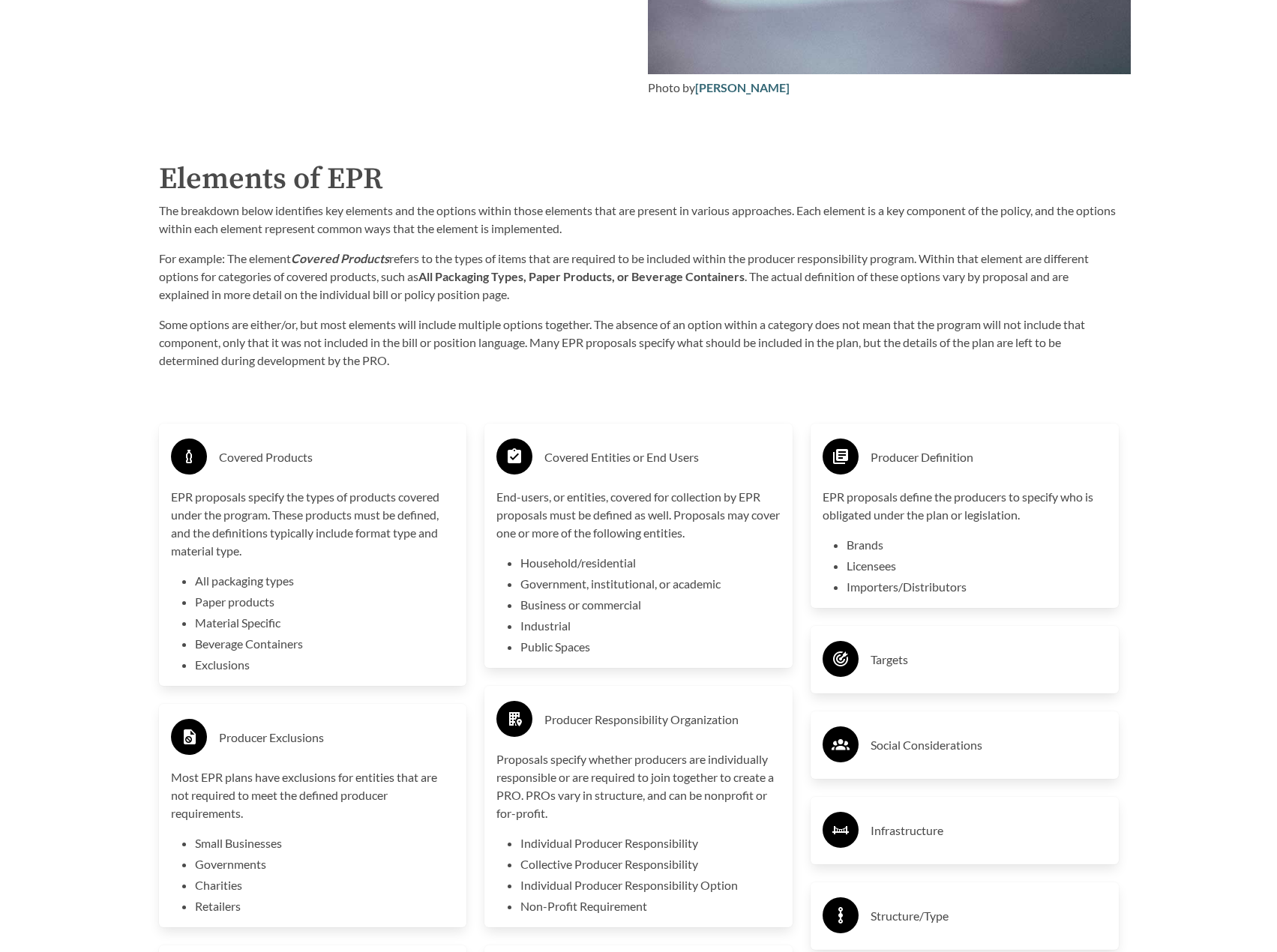
scroll to position [2324, 0]
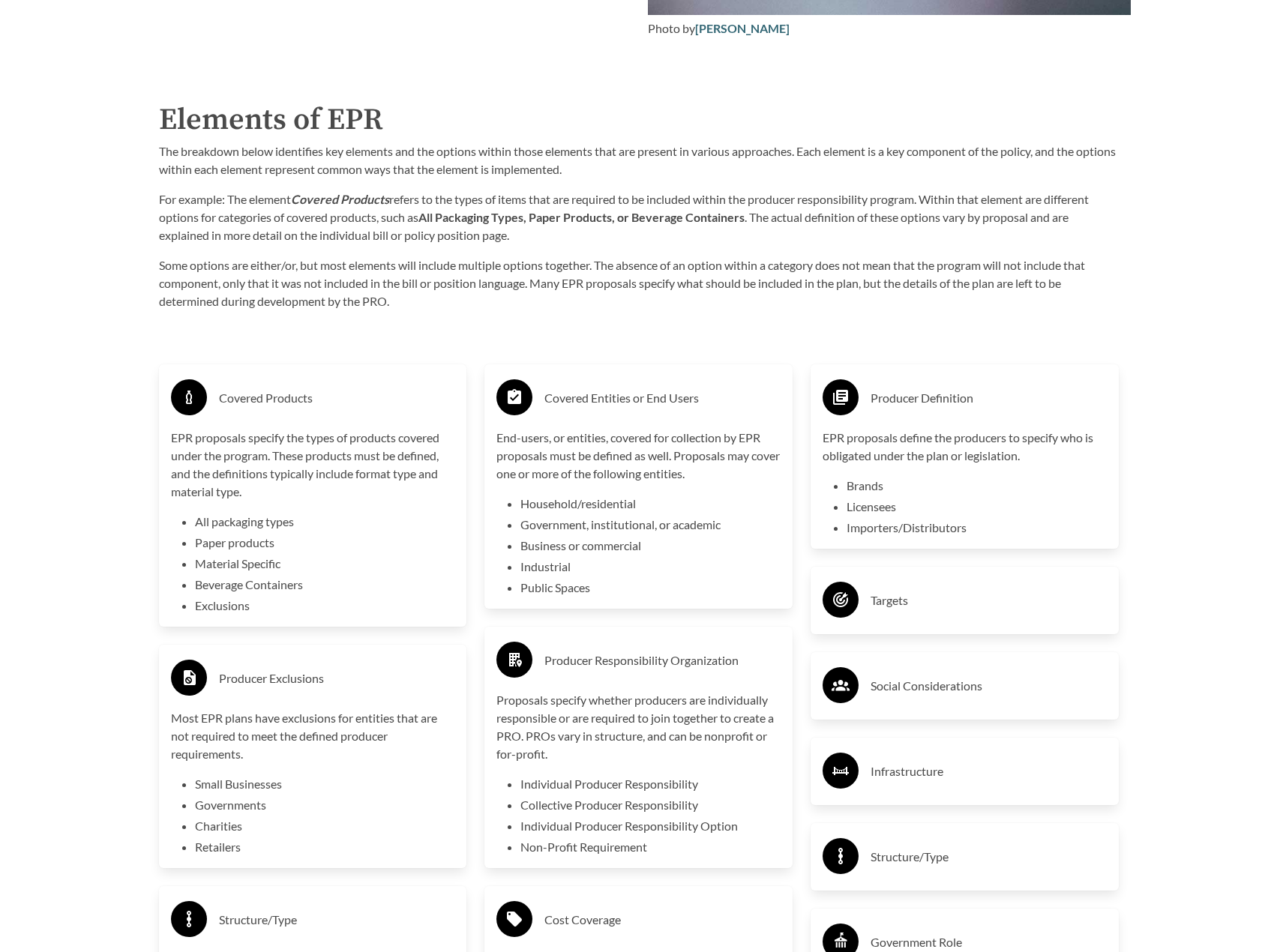
click at [963, 602] on h3 "Targets" at bounding box center [989, 601] width 236 height 24
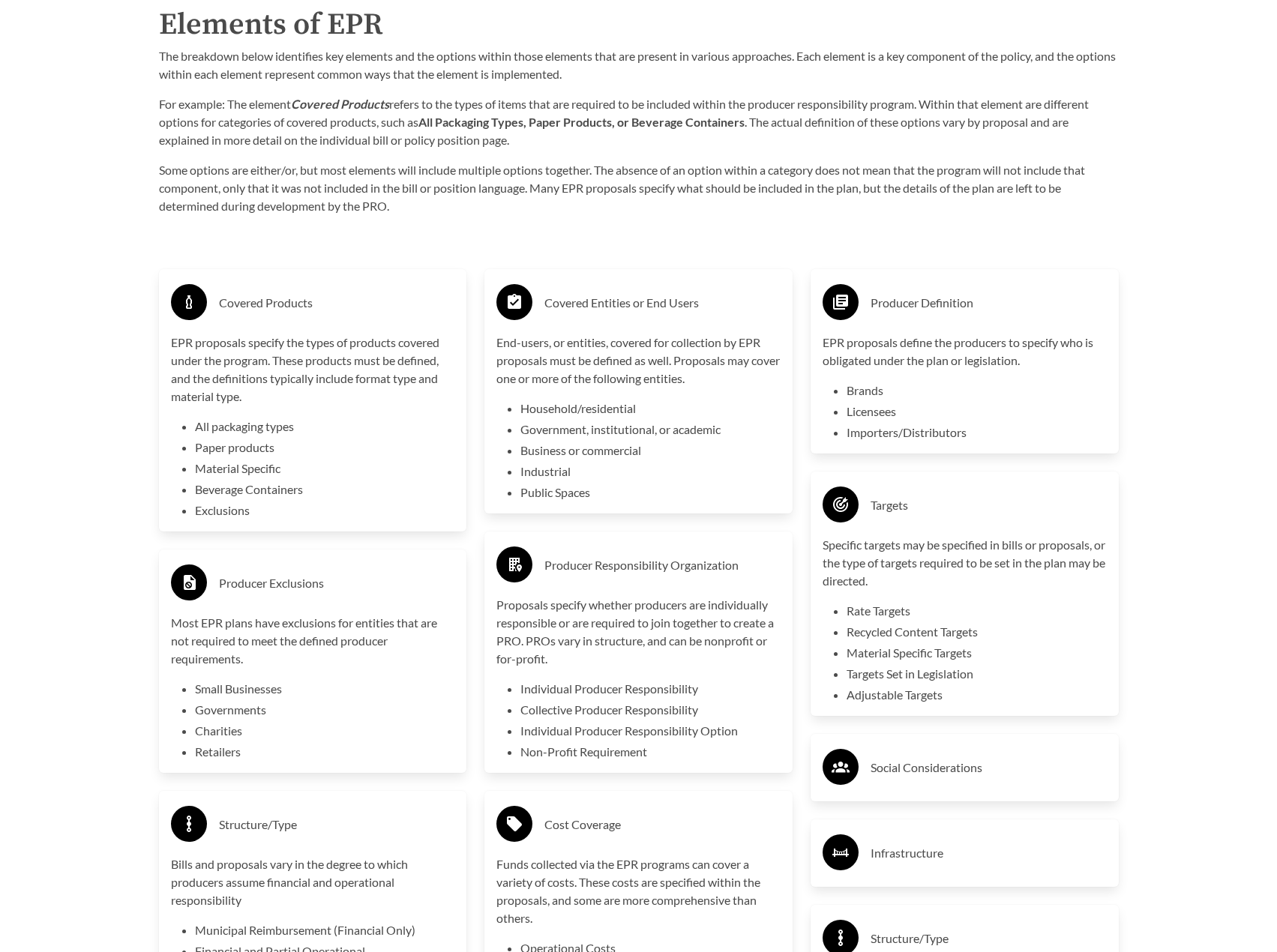
scroll to position [2549, 0]
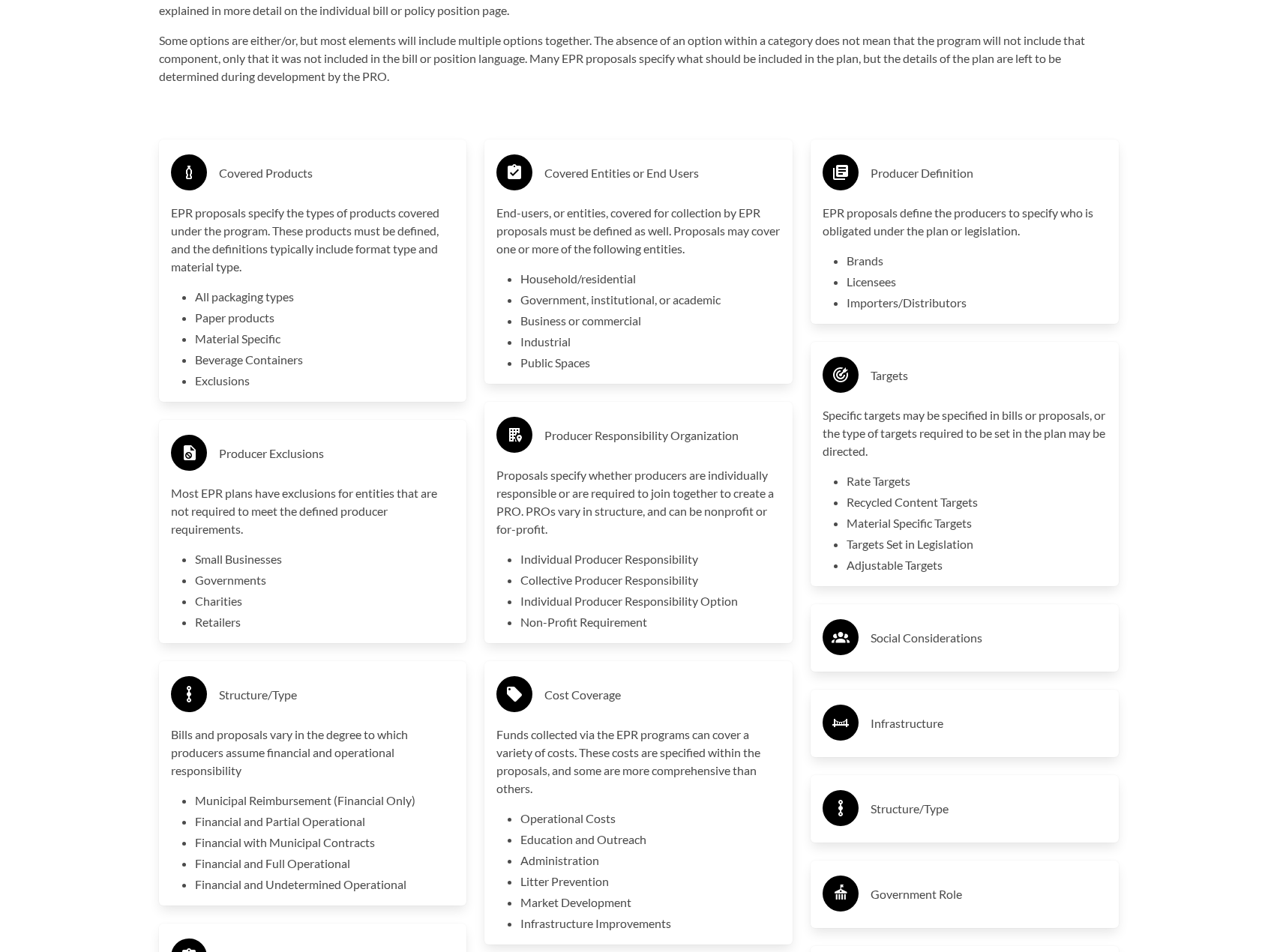
click at [960, 637] on h3 "Social Considerations" at bounding box center [989, 638] width 236 height 24
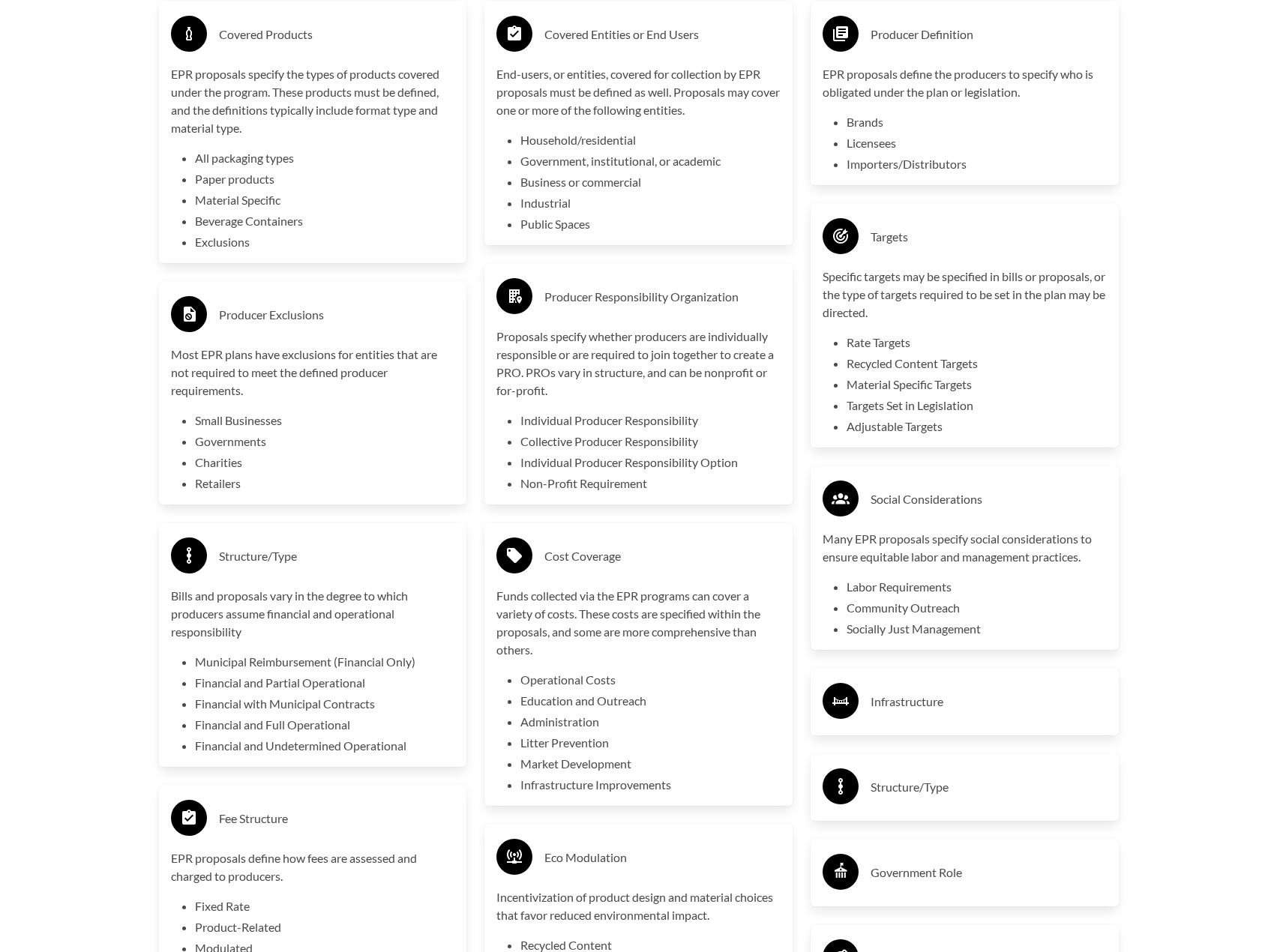
scroll to position [2700, 0]
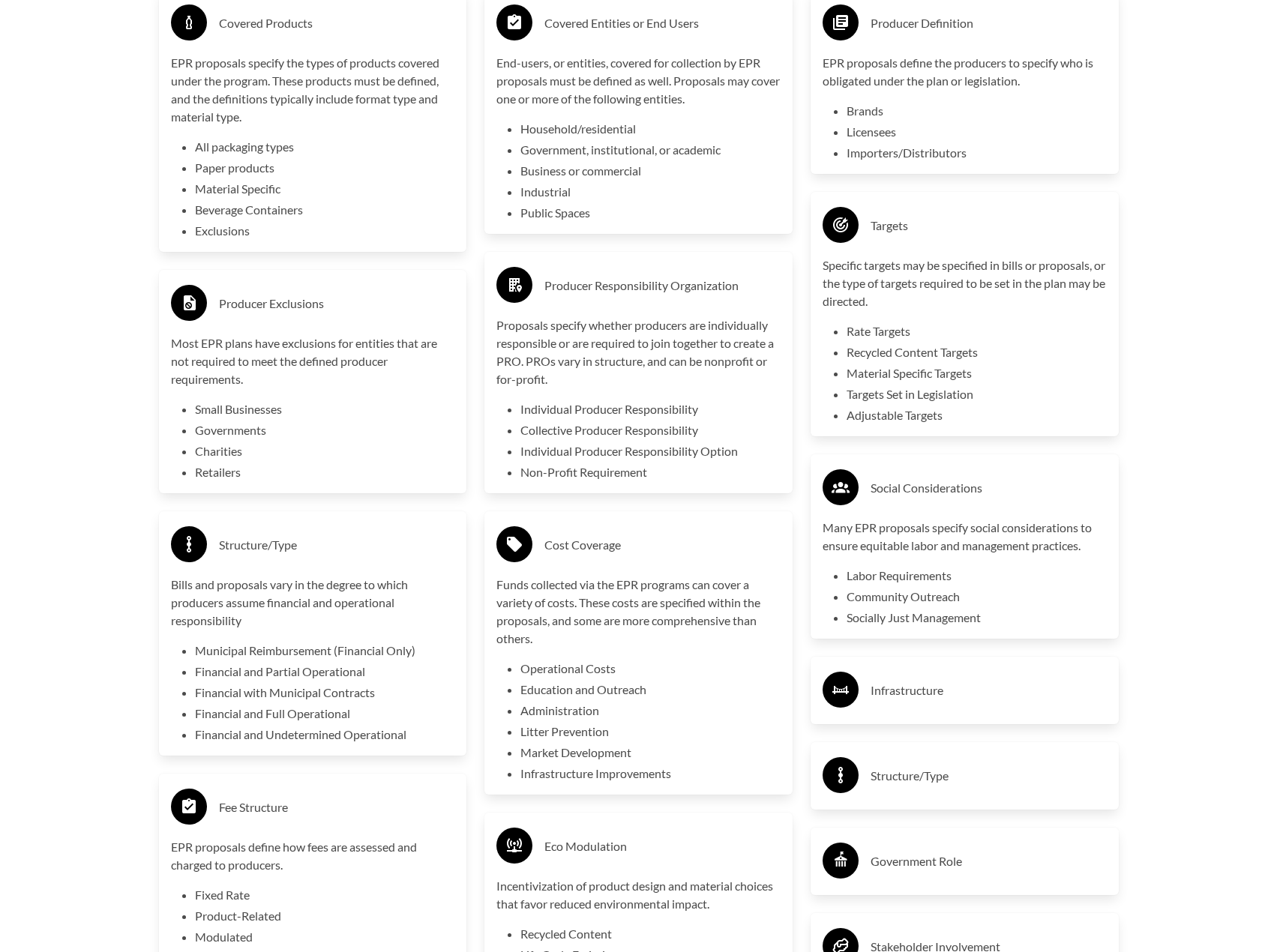
click at [942, 696] on h3 "Infrastructure" at bounding box center [989, 690] width 236 height 24
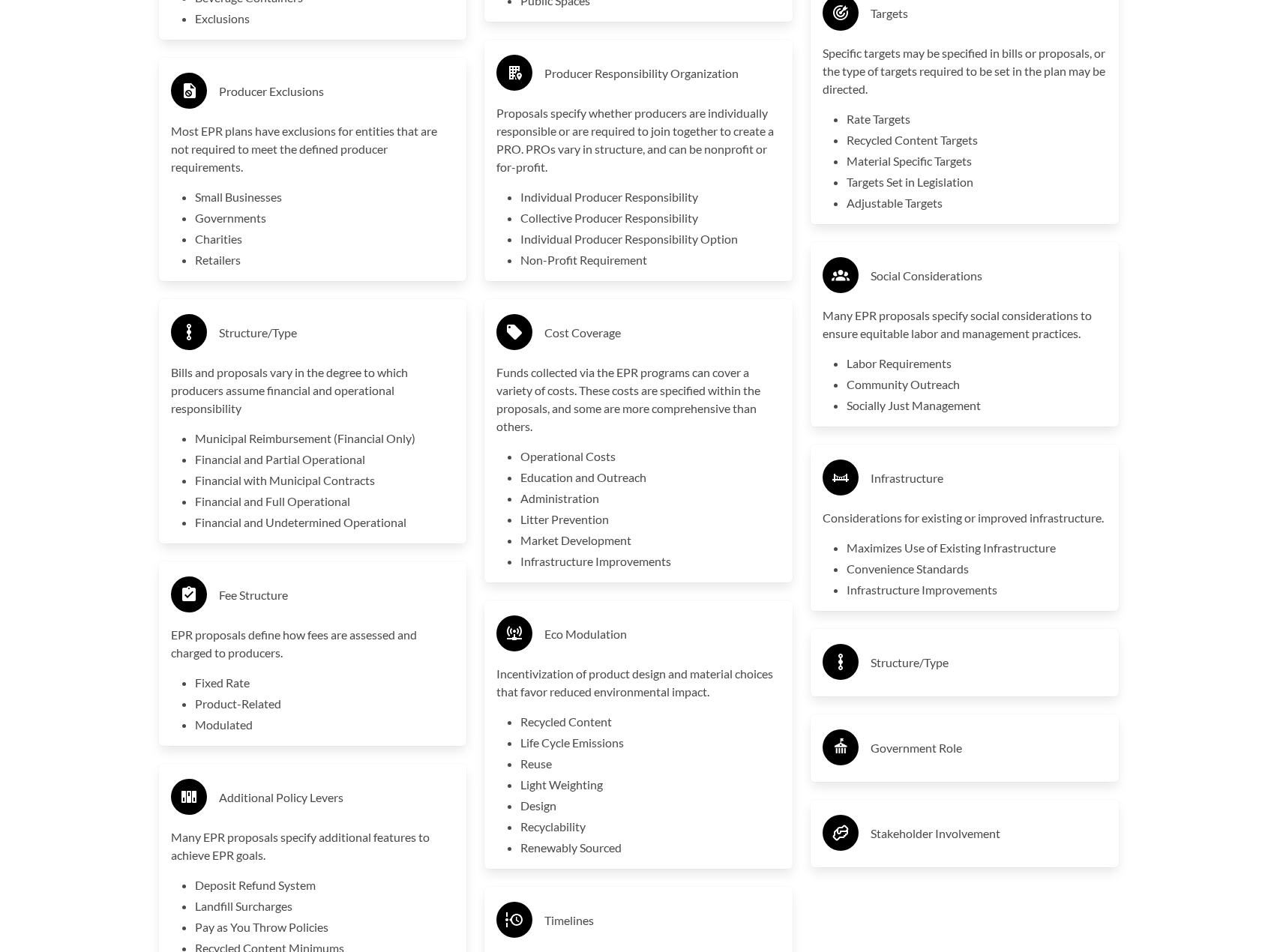
scroll to position [2924, 0]
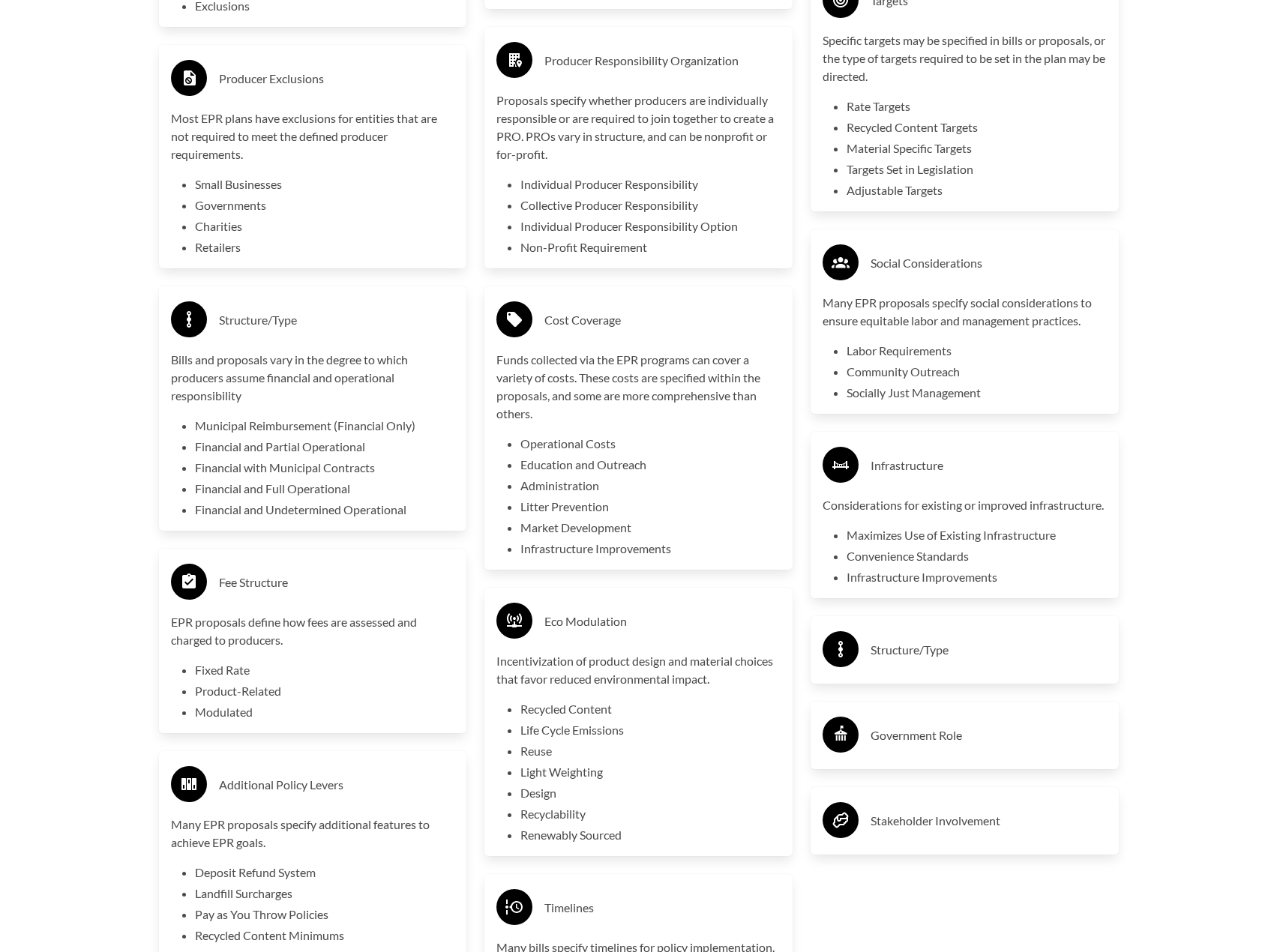
click at [959, 662] on h3 "Structure/Type" at bounding box center [989, 650] width 236 height 24
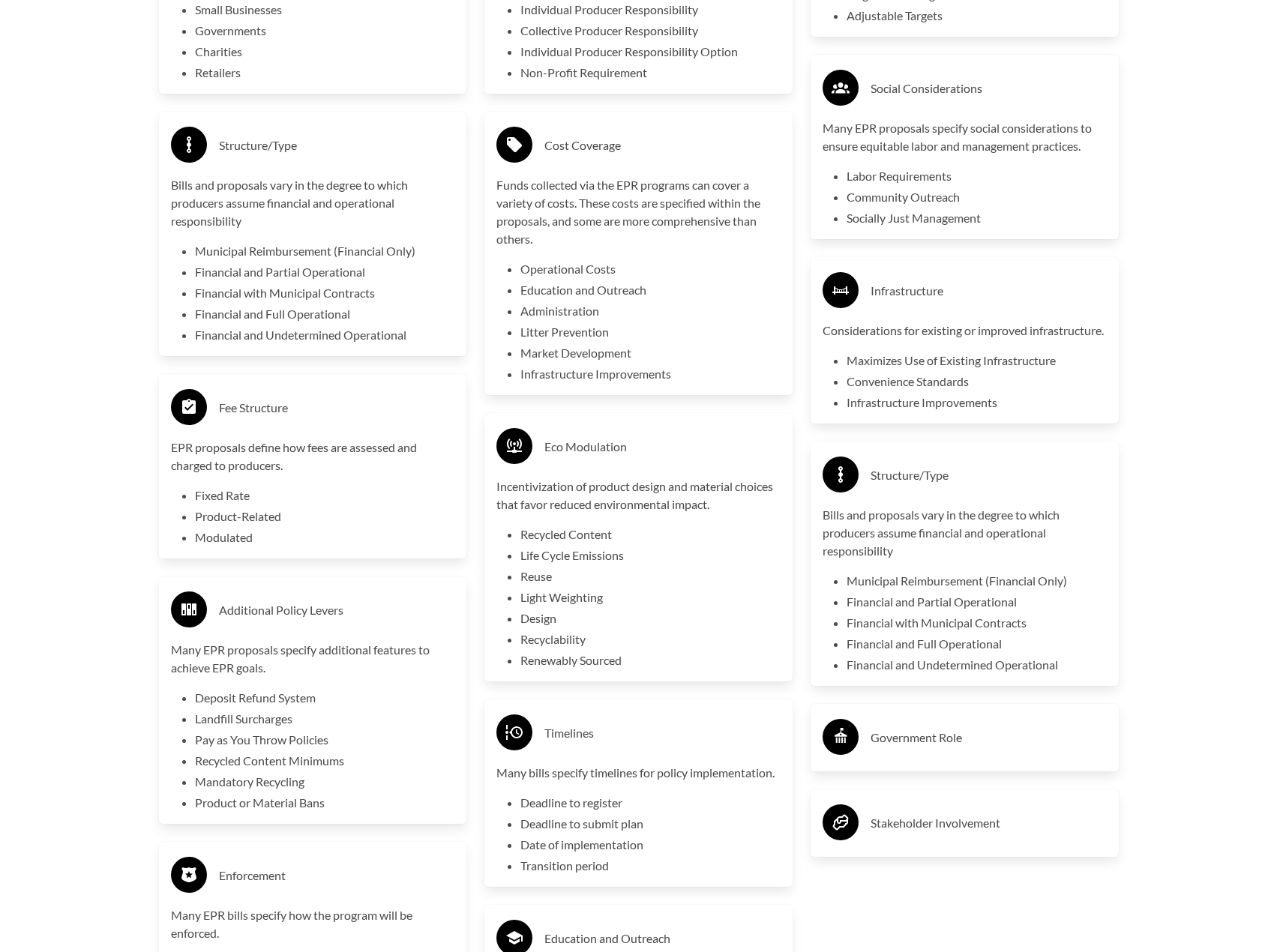
scroll to position [3149, 0]
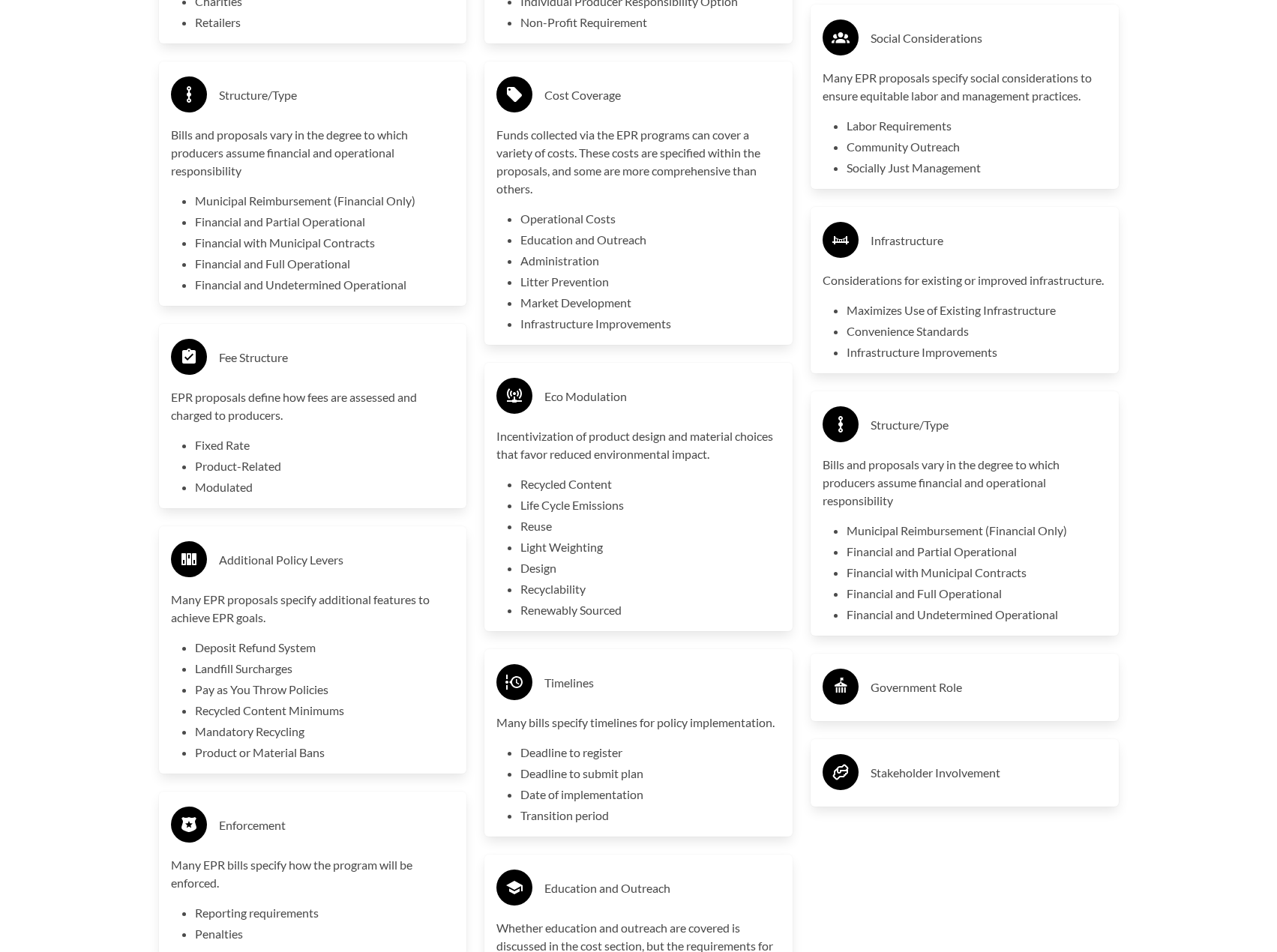
click at [940, 699] on h3 "Government Role" at bounding box center [989, 687] width 236 height 24
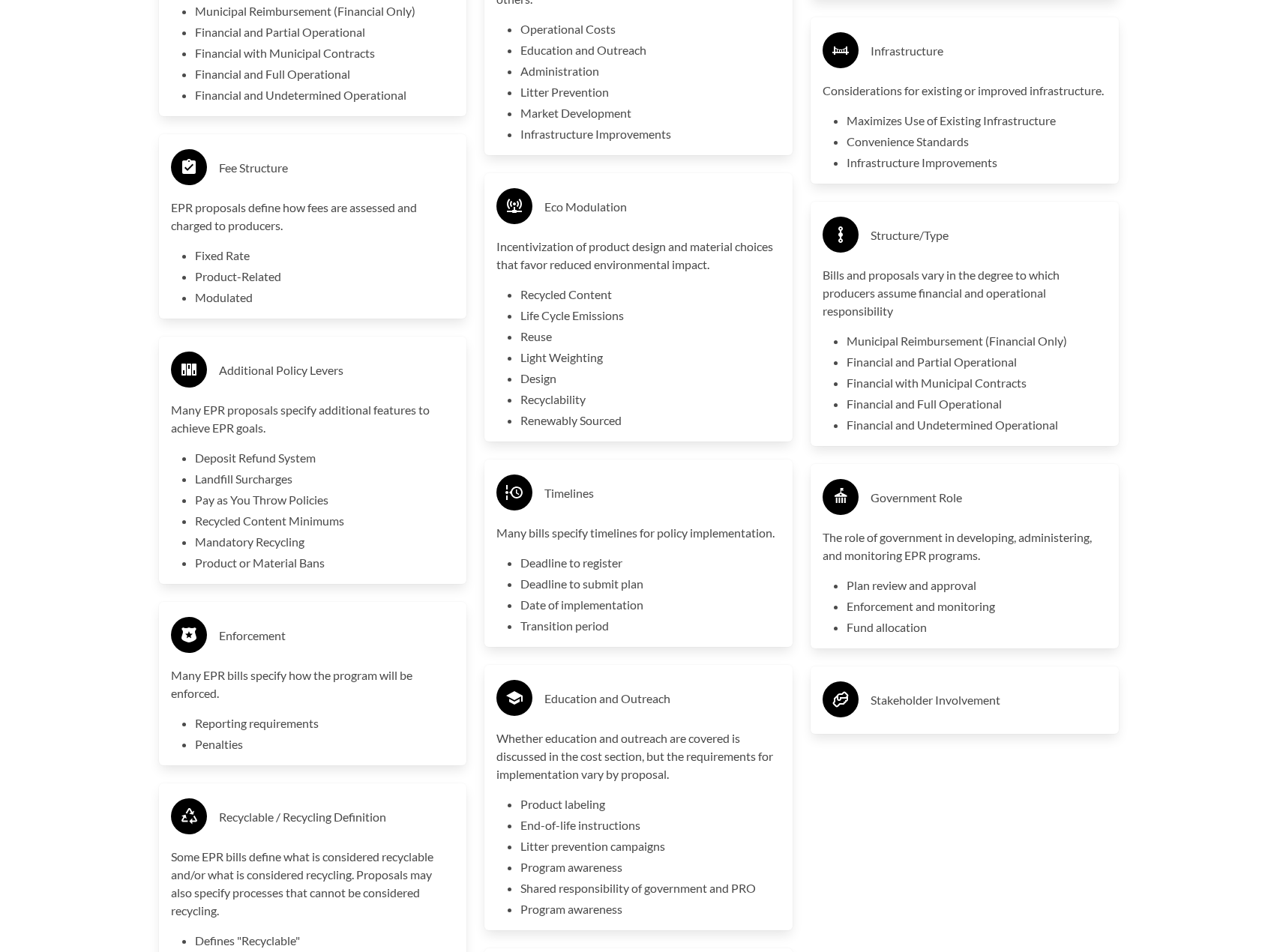
scroll to position [3374, 0]
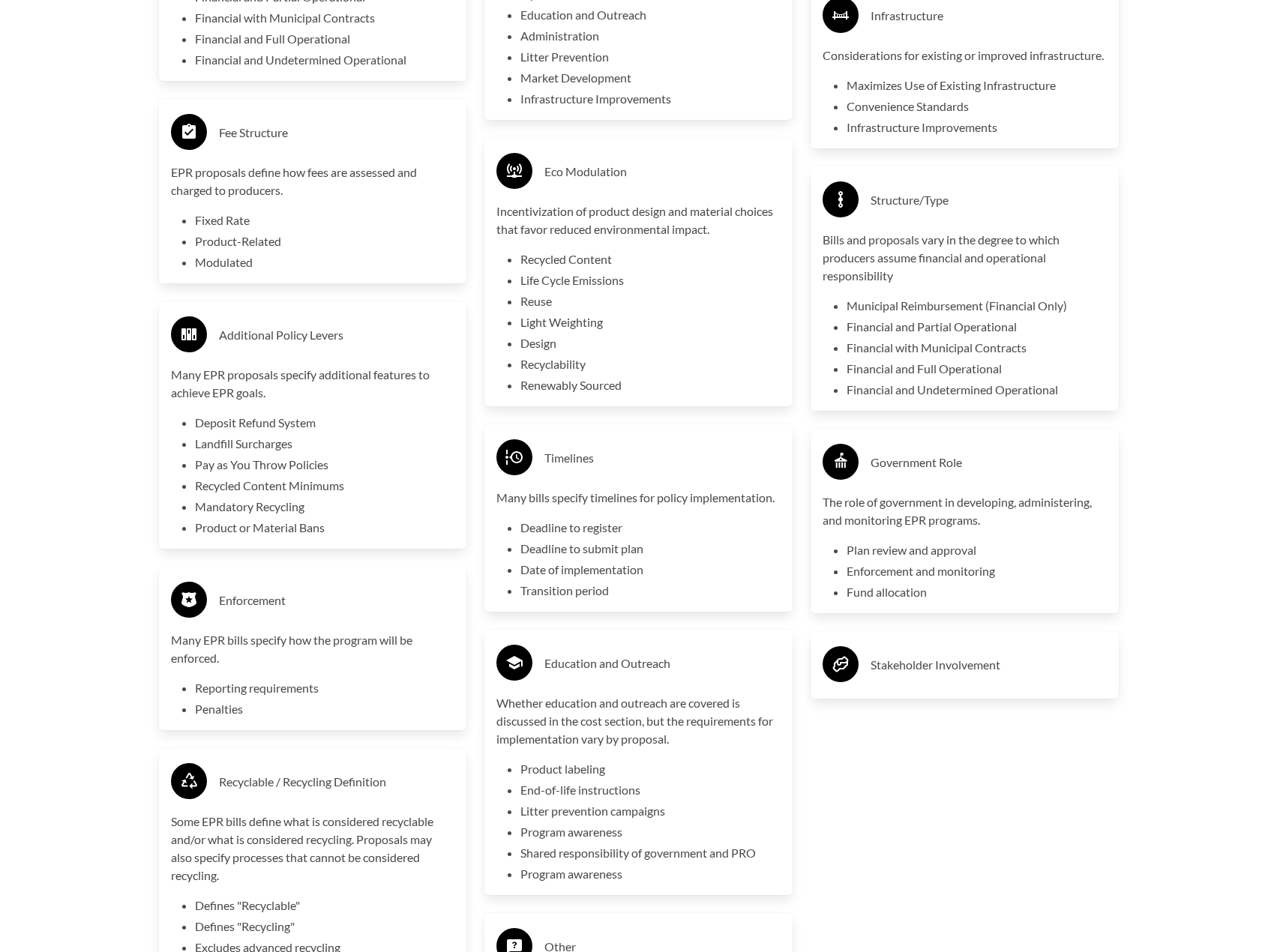
click at [945, 687] on div "Stakeholder Involvement" at bounding box center [965, 665] width 284 height 44
